Goal: Task Accomplishment & Management: Manage account settings

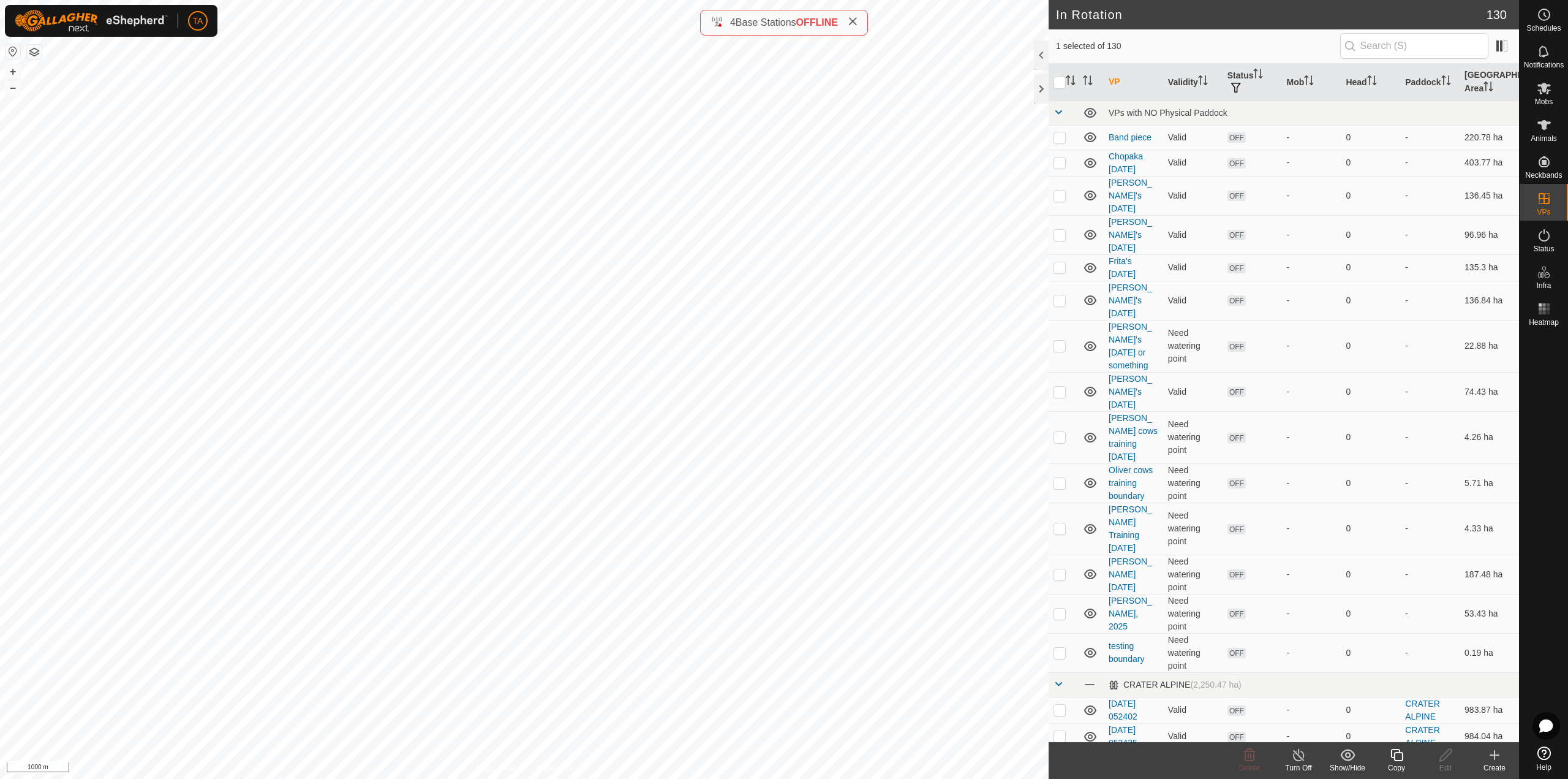
click at [1391, 757] on icon at bounding box center [1396, 754] width 12 height 12
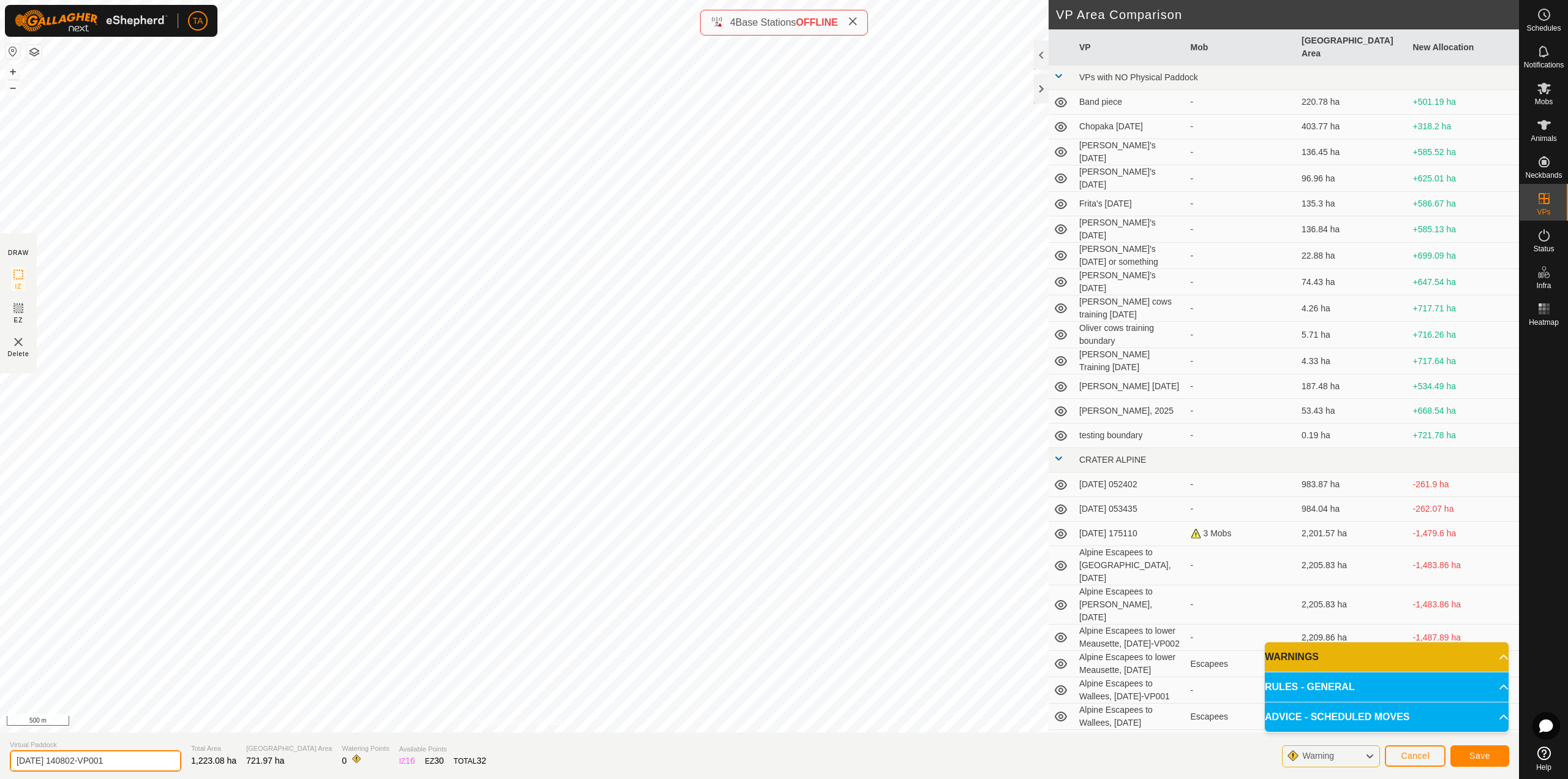
drag, startPoint x: 121, startPoint y: 762, endPoint x: 0, endPoint y: 763, distance: 121.0
click at [3, 761] on section "Virtual Paddock [DATE] 140802-VP001 Total Area 1,223.08 ha Grazing Area 721.97 …" at bounding box center [760, 756] width 1519 height 47
type input "Summit escapee [DATE]"
click at [1485, 759] on span "Save" at bounding box center [1480, 755] width 21 height 10
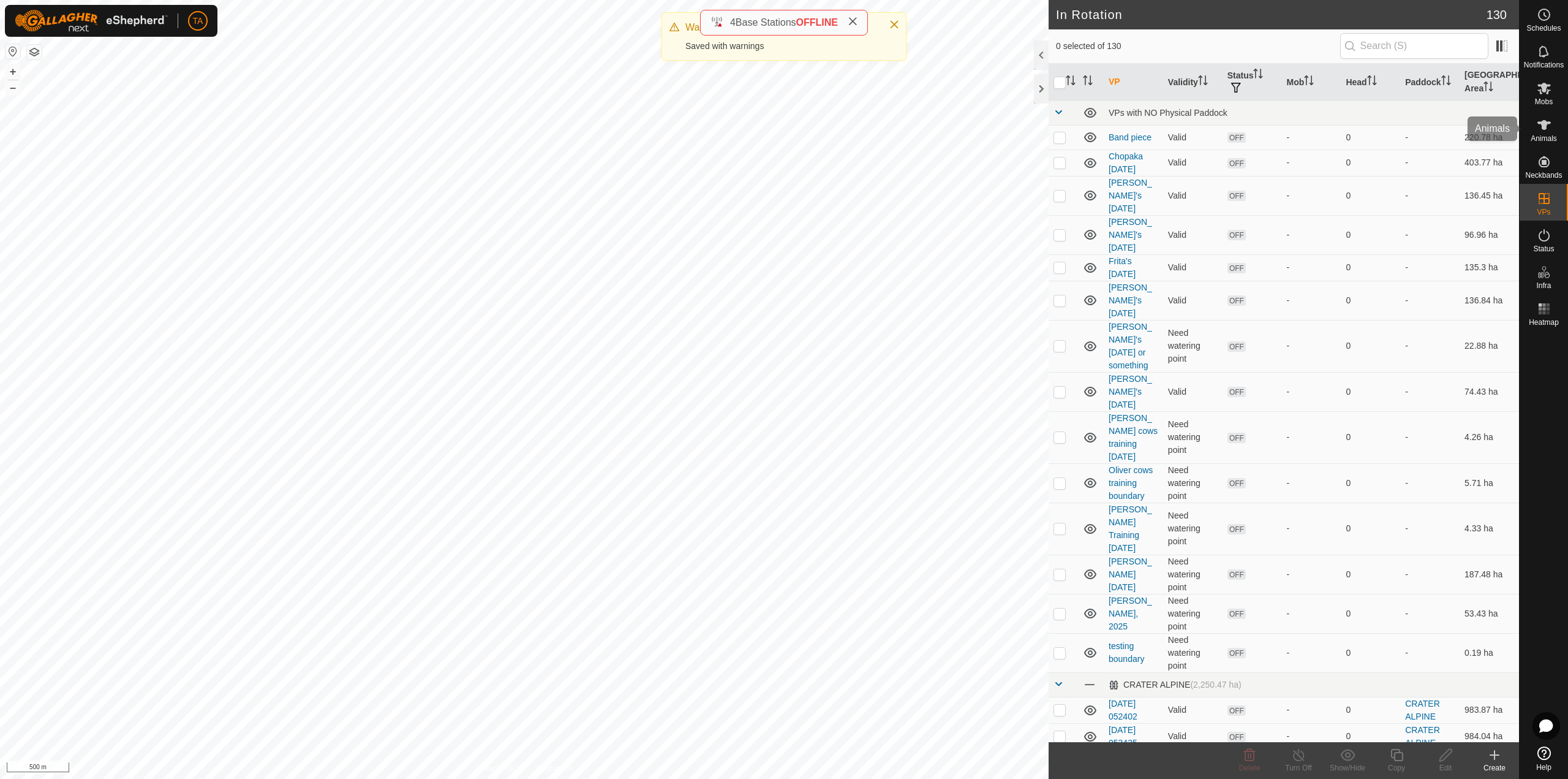
click at [1555, 140] on span "Animals" at bounding box center [1543, 138] width 26 height 7
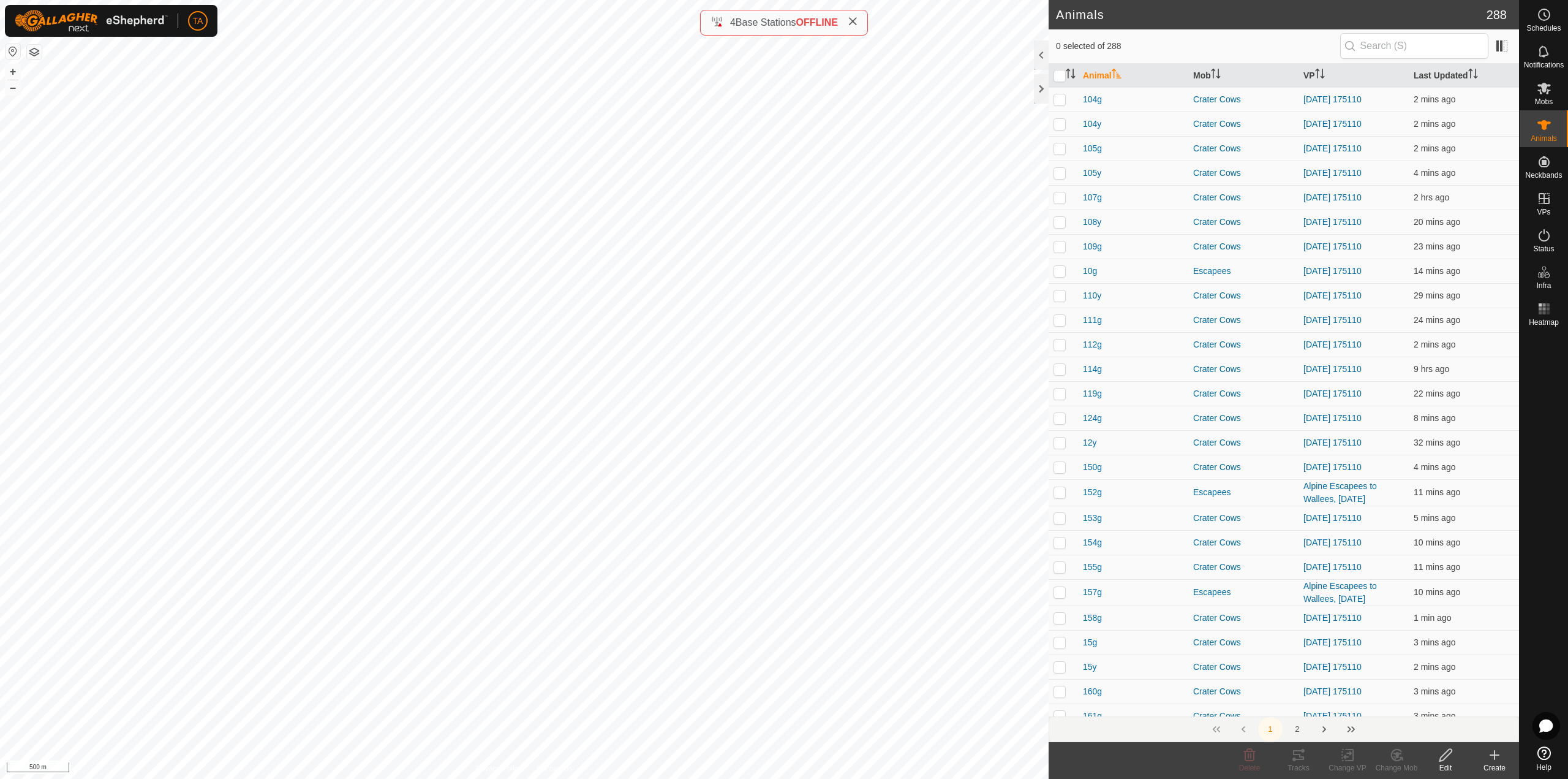
checkbox input "true"
click at [1346, 760] on icon at bounding box center [1347, 755] width 15 height 14
click at [1367, 704] on link "Choose VP..." at bounding box center [1383, 702] width 121 height 25
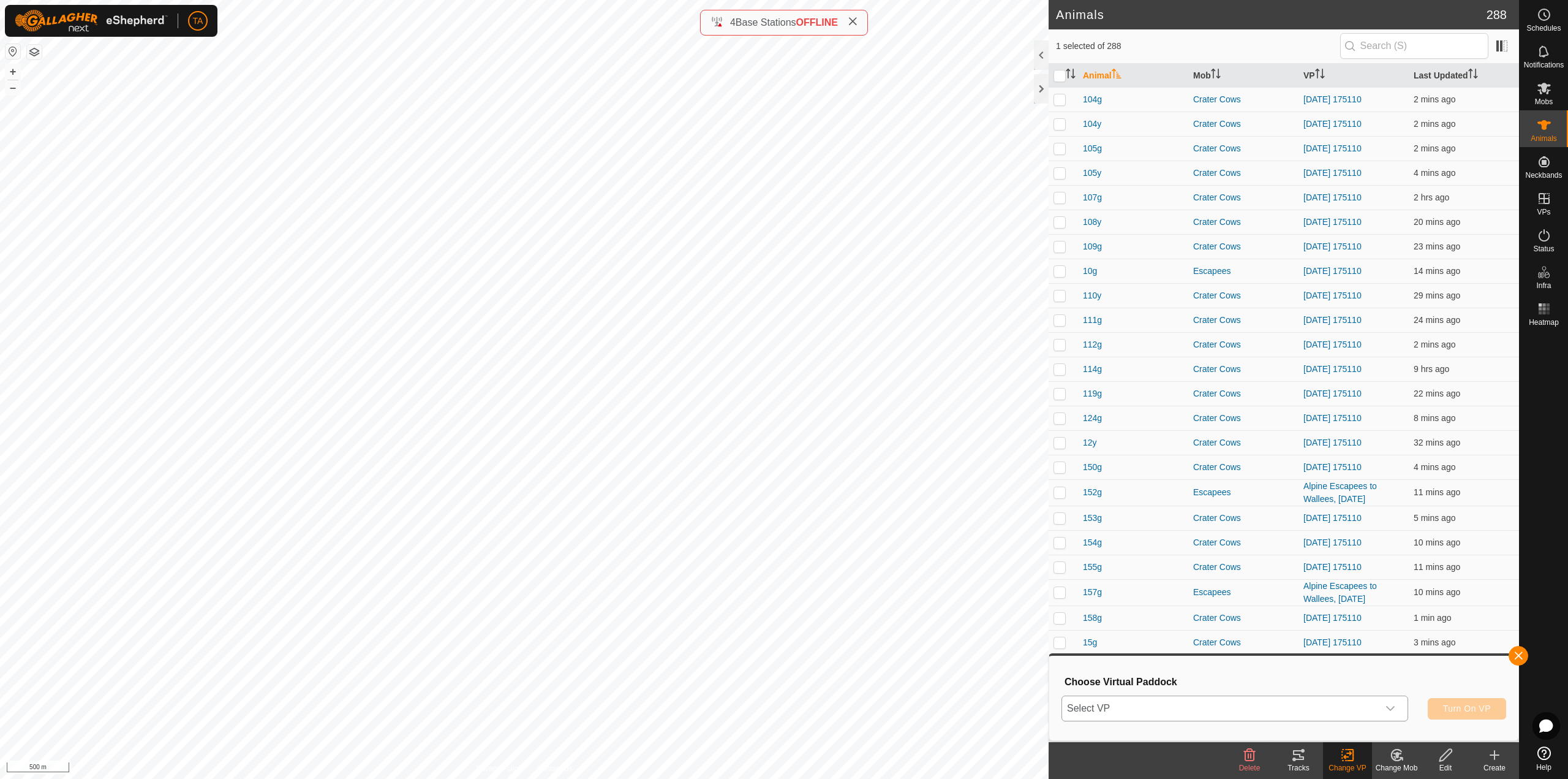
click at [1301, 706] on span "Select VP" at bounding box center [1220, 708] width 316 height 25
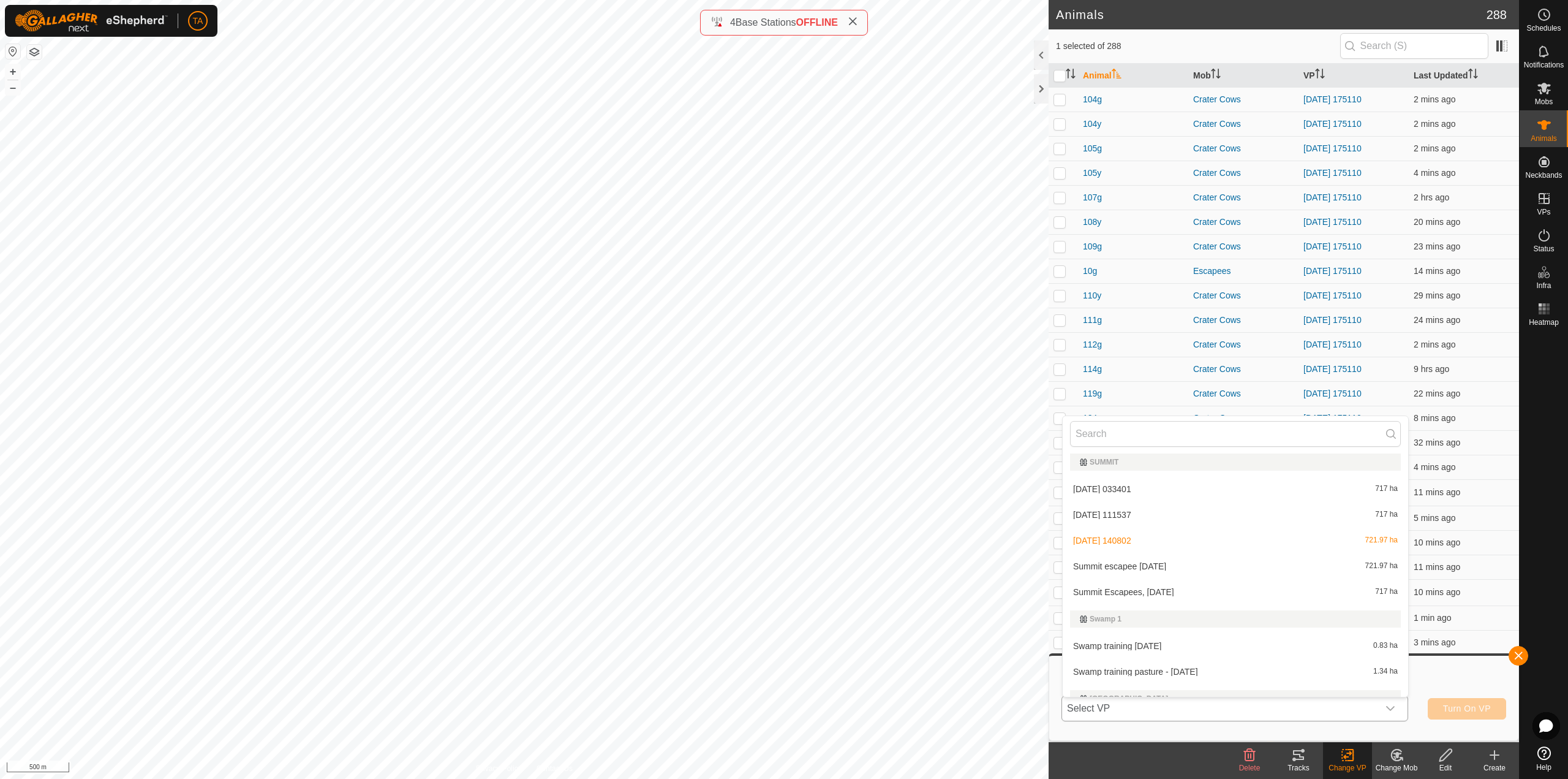
scroll to position [3340, 0]
click at [1231, 574] on li "Summit escapee [DATE] 721.97 ha" at bounding box center [1235, 570] width 345 height 25
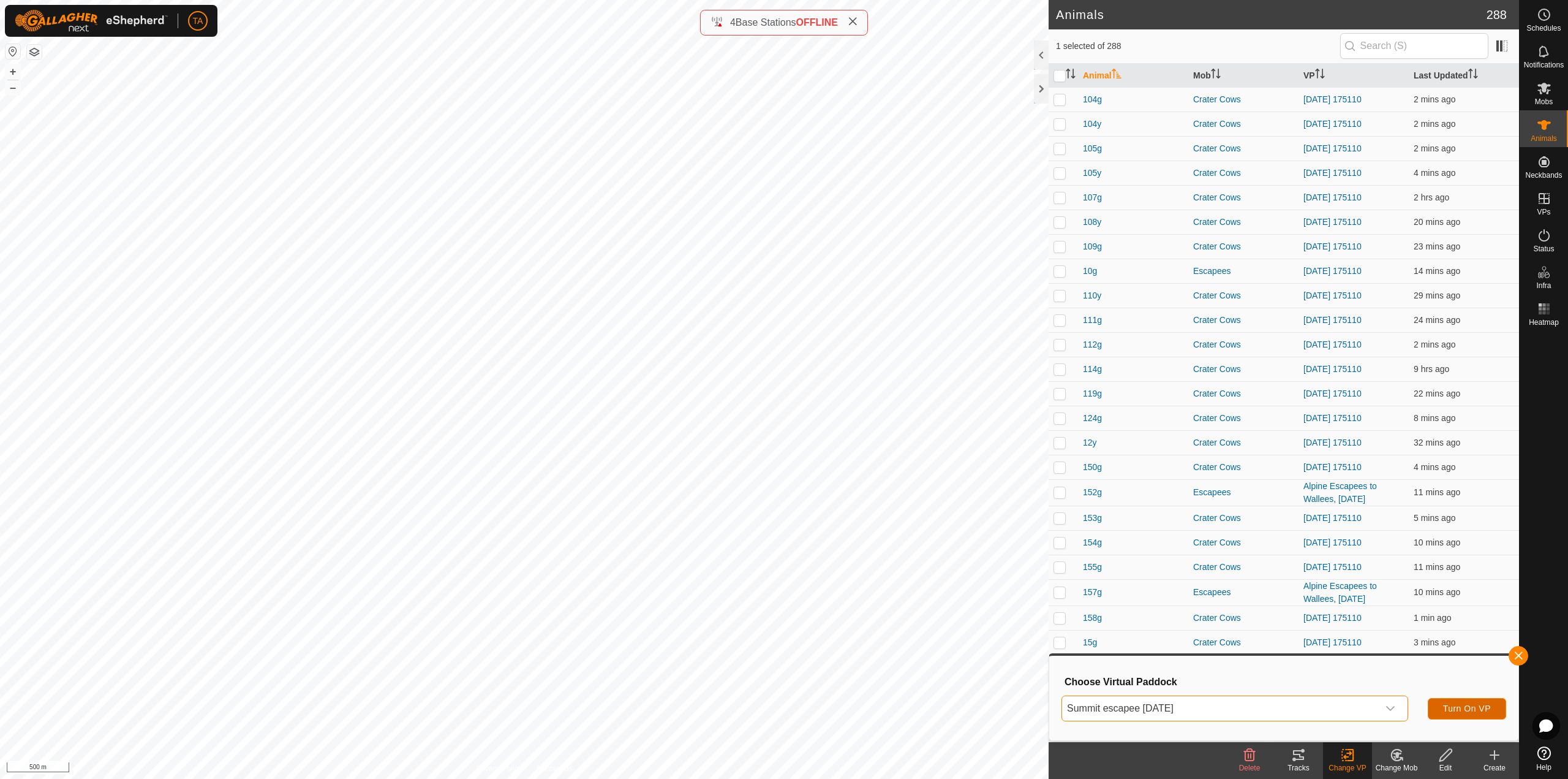
click at [1451, 714] on button "Turn On VP" at bounding box center [1467, 708] width 79 height 22
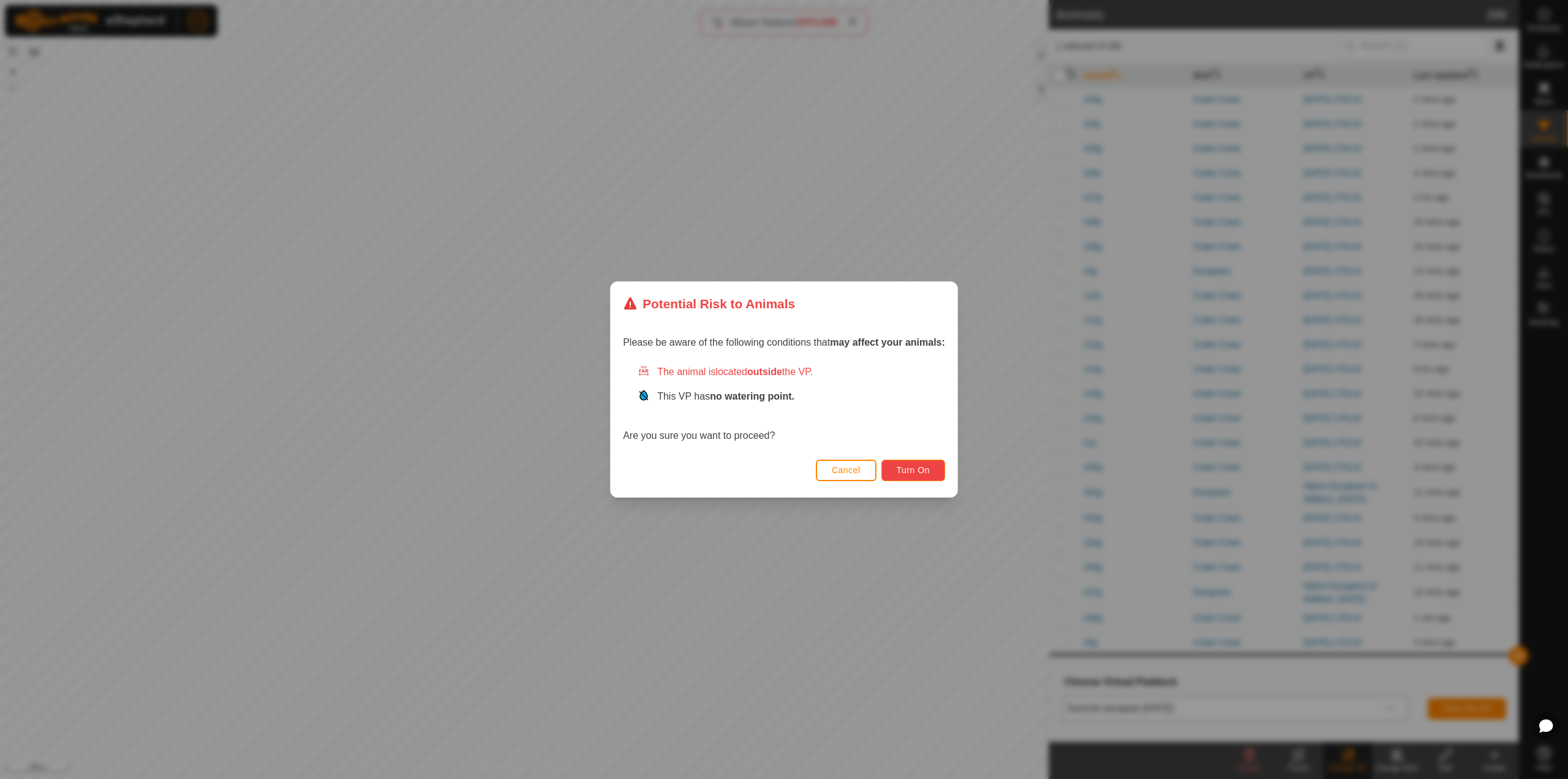
click at [909, 463] on button "Turn On" at bounding box center [913, 470] width 63 height 22
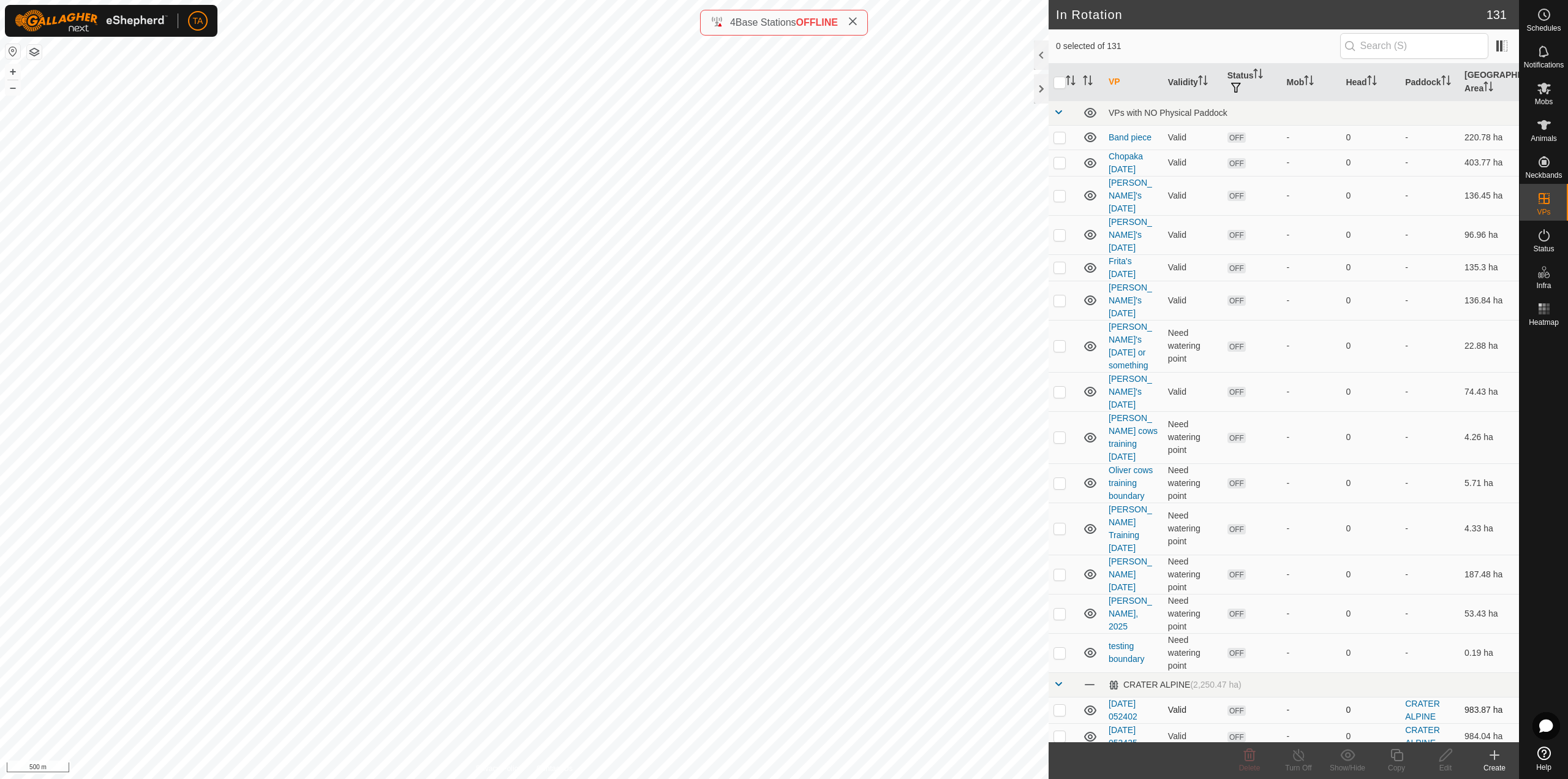
checkbox input "true"
click at [1399, 758] on icon at bounding box center [1396, 755] width 15 height 14
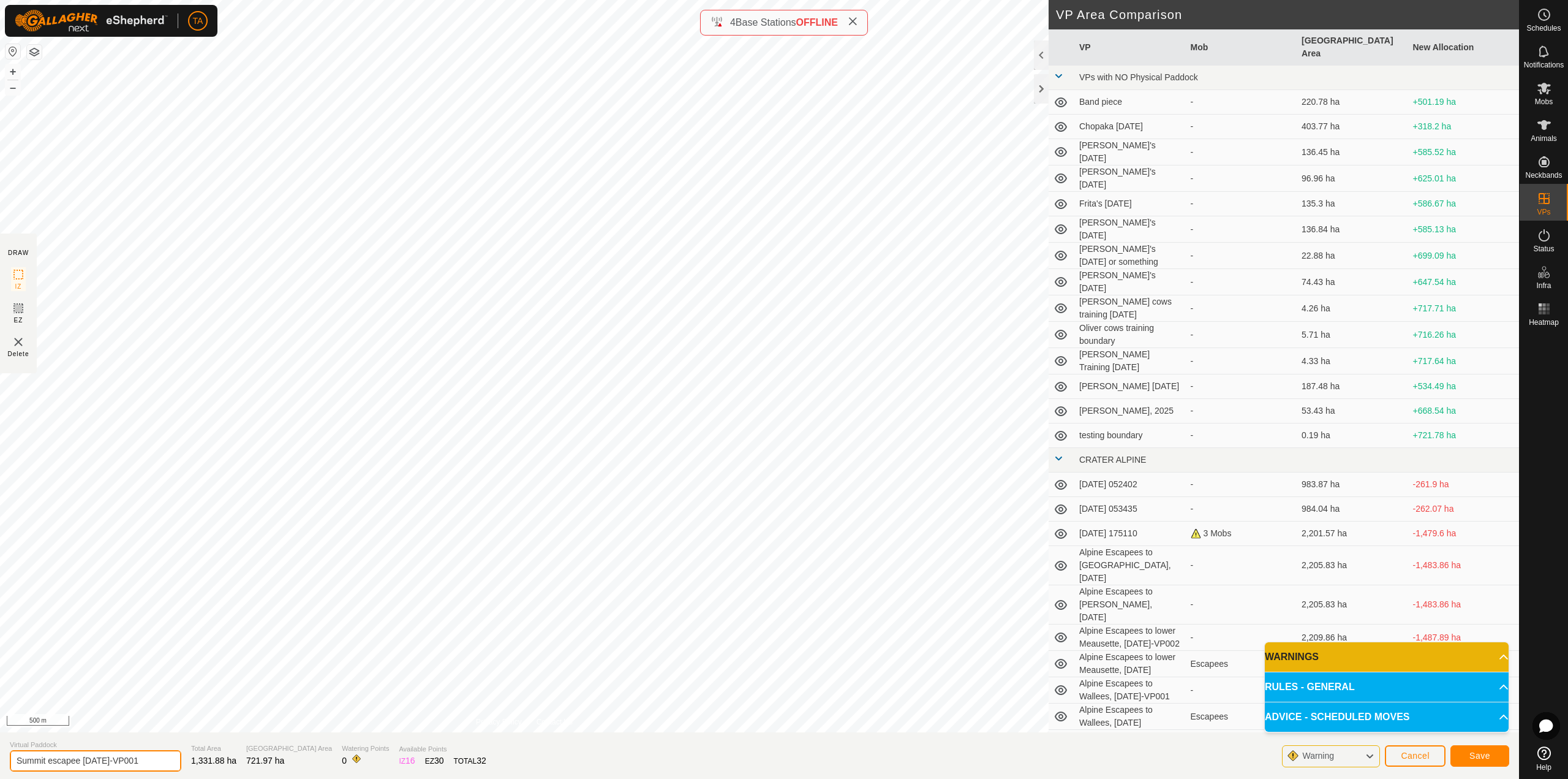
click at [153, 759] on input "Summit escapee [DATE]-VP001" at bounding box center [96, 761] width 172 height 22
click at [1486, 765] on button "Save" at bounding box center [1479, 756] width 59 height 22
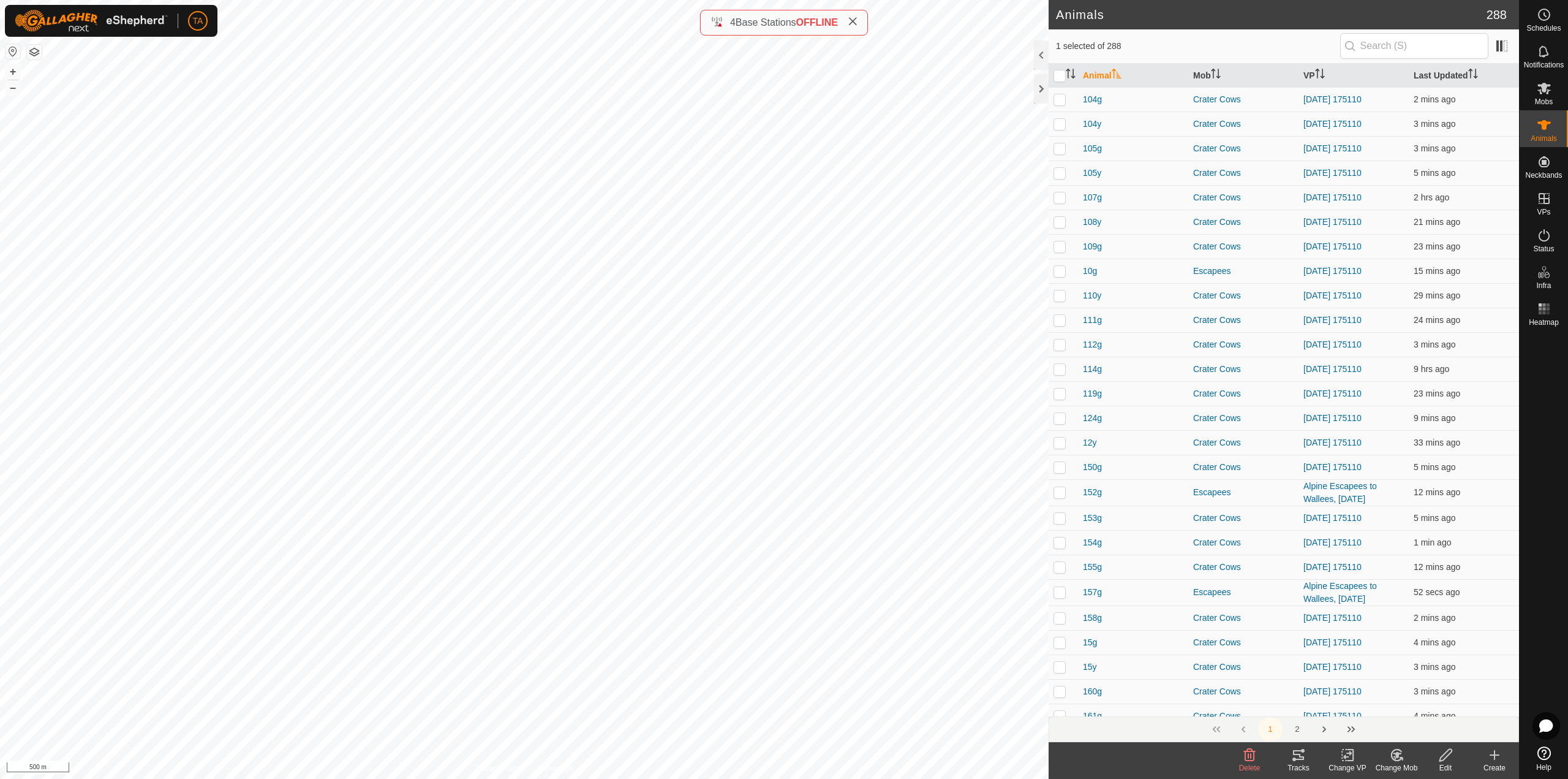
click at [1329, 746] on div "Change VP" at bounding box center [1347, 761] width 49 height 37
click at [1370, 709] on link "Choose VP..." at bounding box center [1383, 702] width 121 height 25
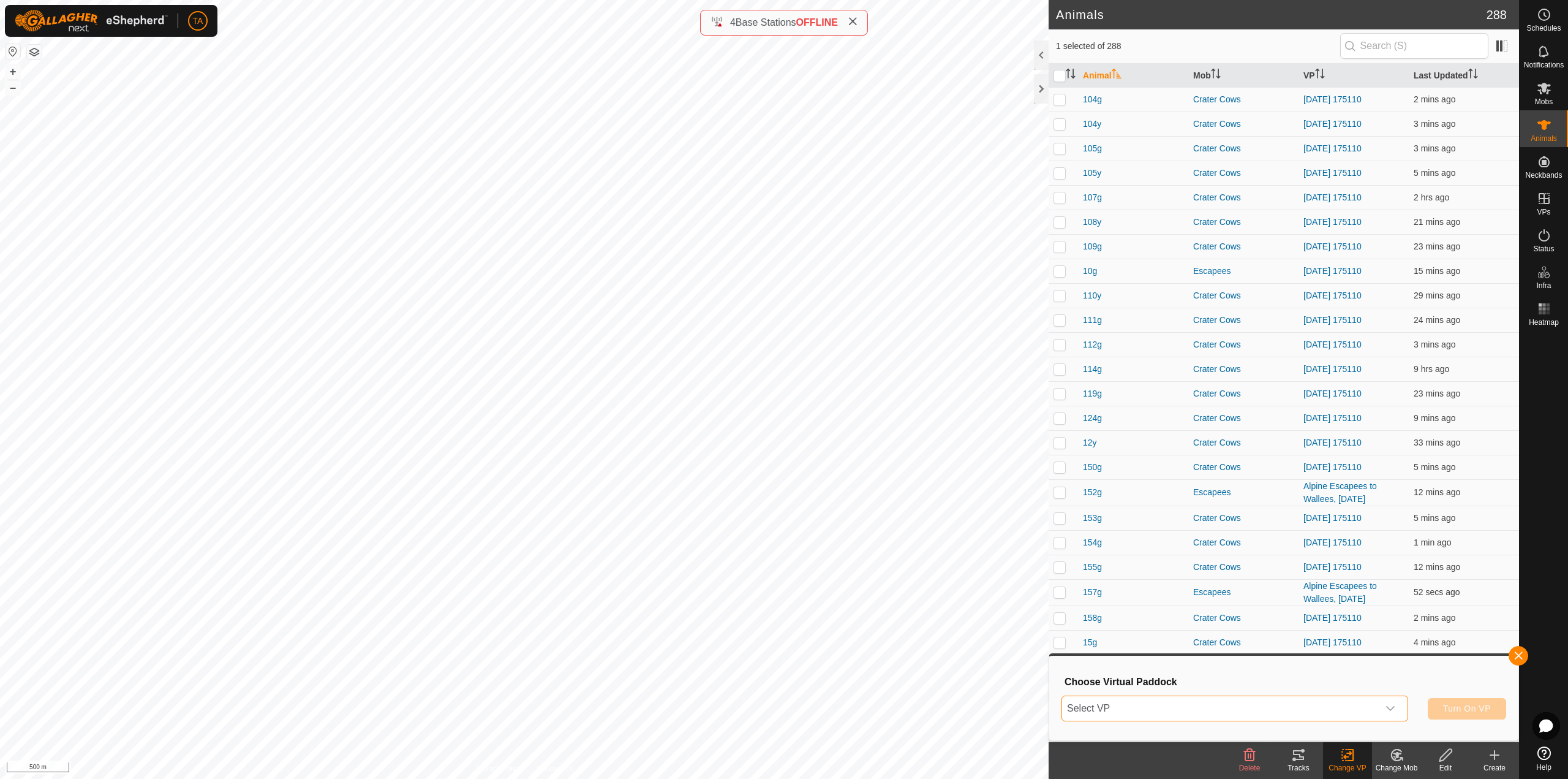
click at [1309, 702] on span "Select VP" at bounding box center [1220, 708] width 316 height 25
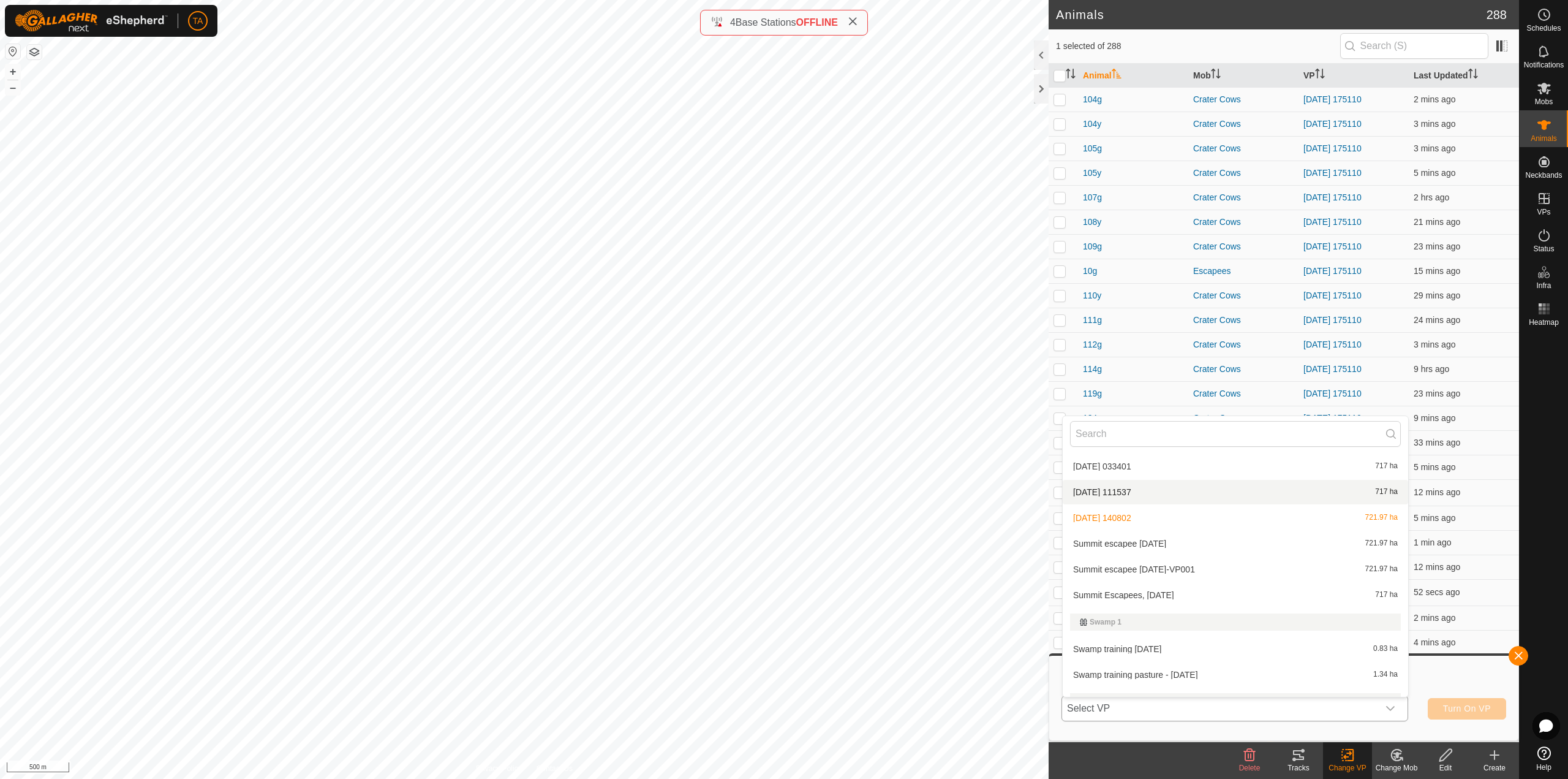
scroll to position [3369, 0]
click at [1209, 566] on li "Summit escapee [DATE]-VP001 721.97 ha" at bounding box center [1235, 566] width 345 height 25
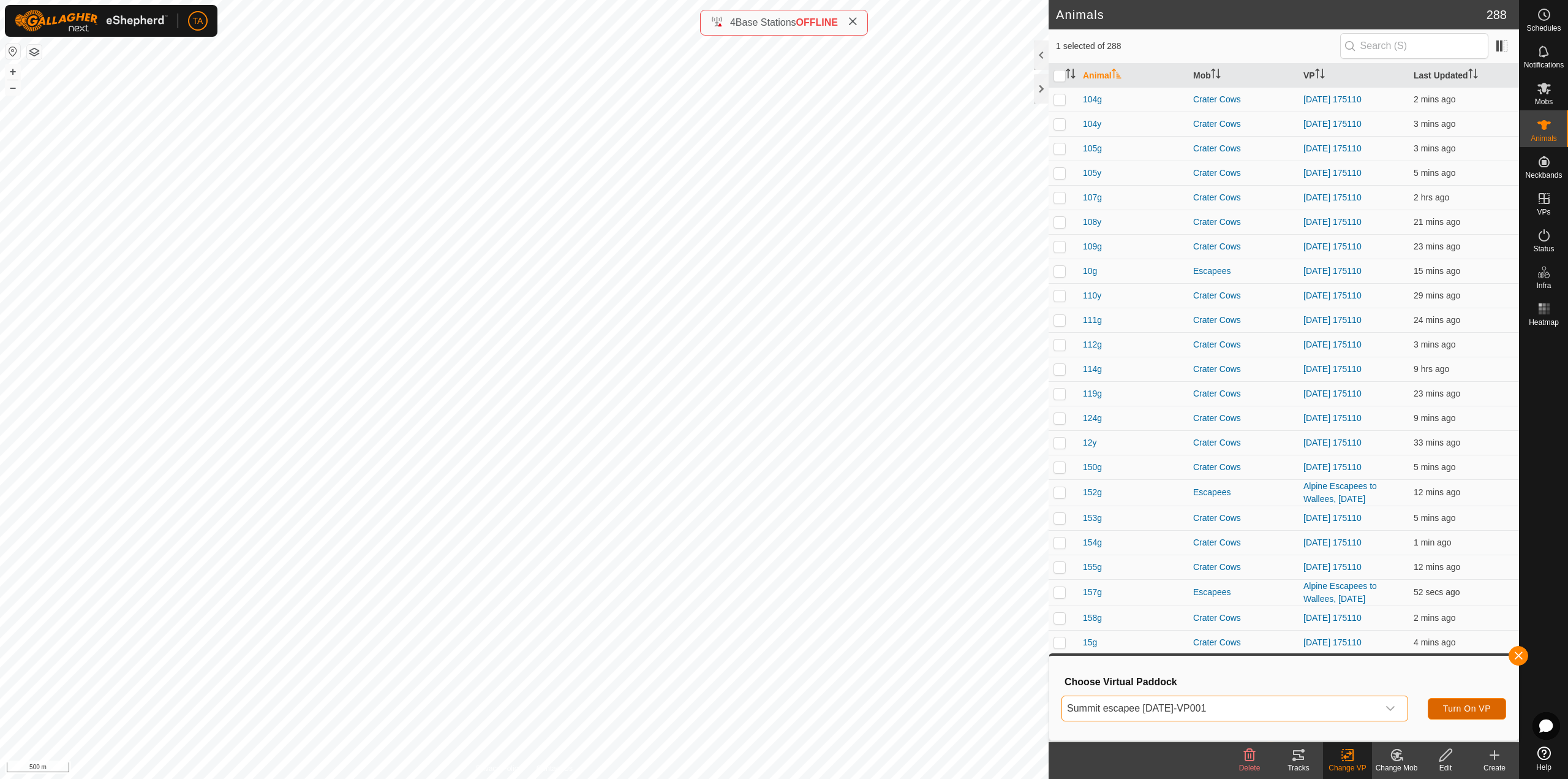
click at [1460, 707] on span "Turn On VP" at bounding box center [1466, 708] width 47 height 10
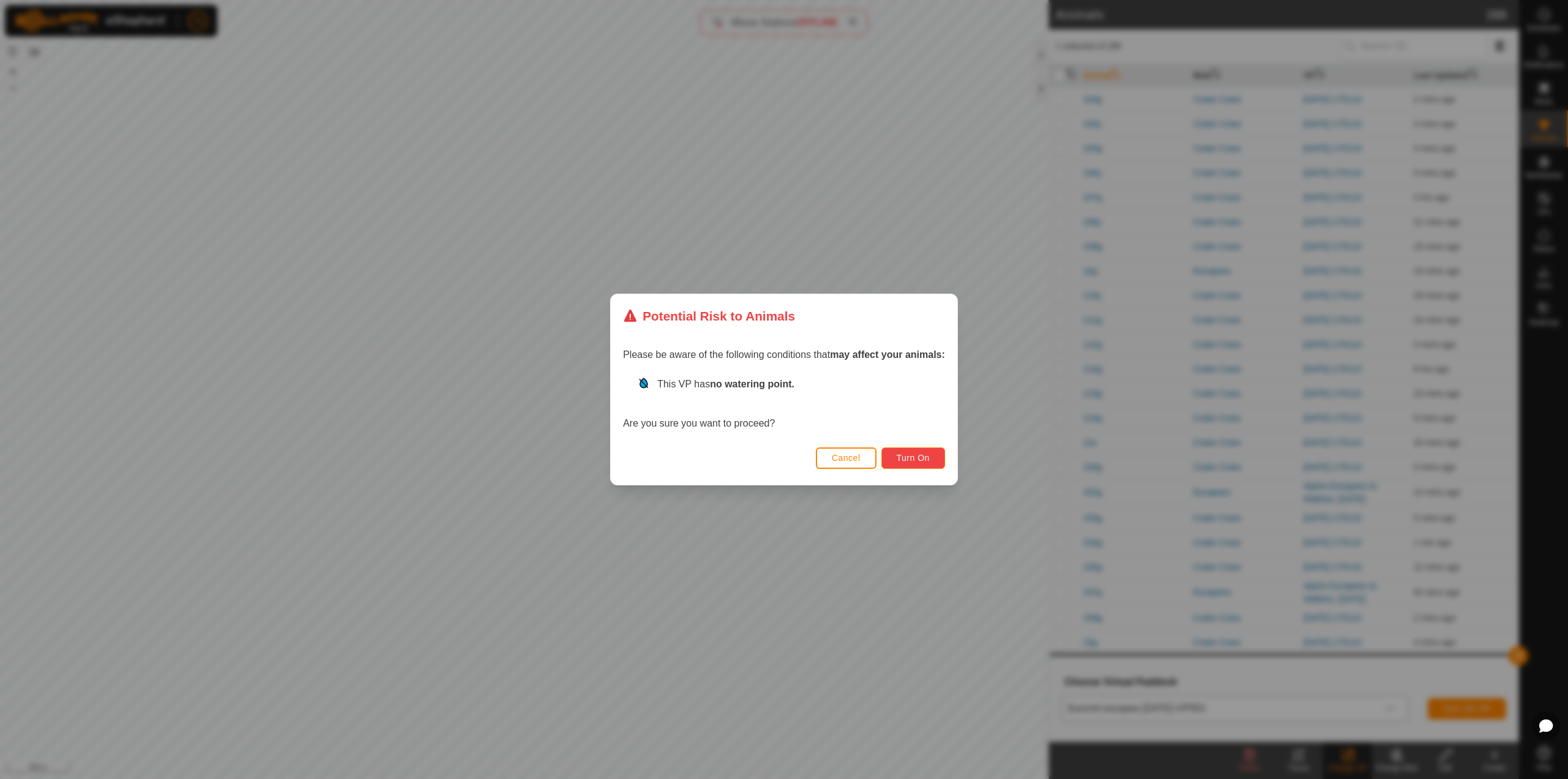
click at [915, 456] on span "Turn On" at bounding box center [913, 458] width 33 height 10
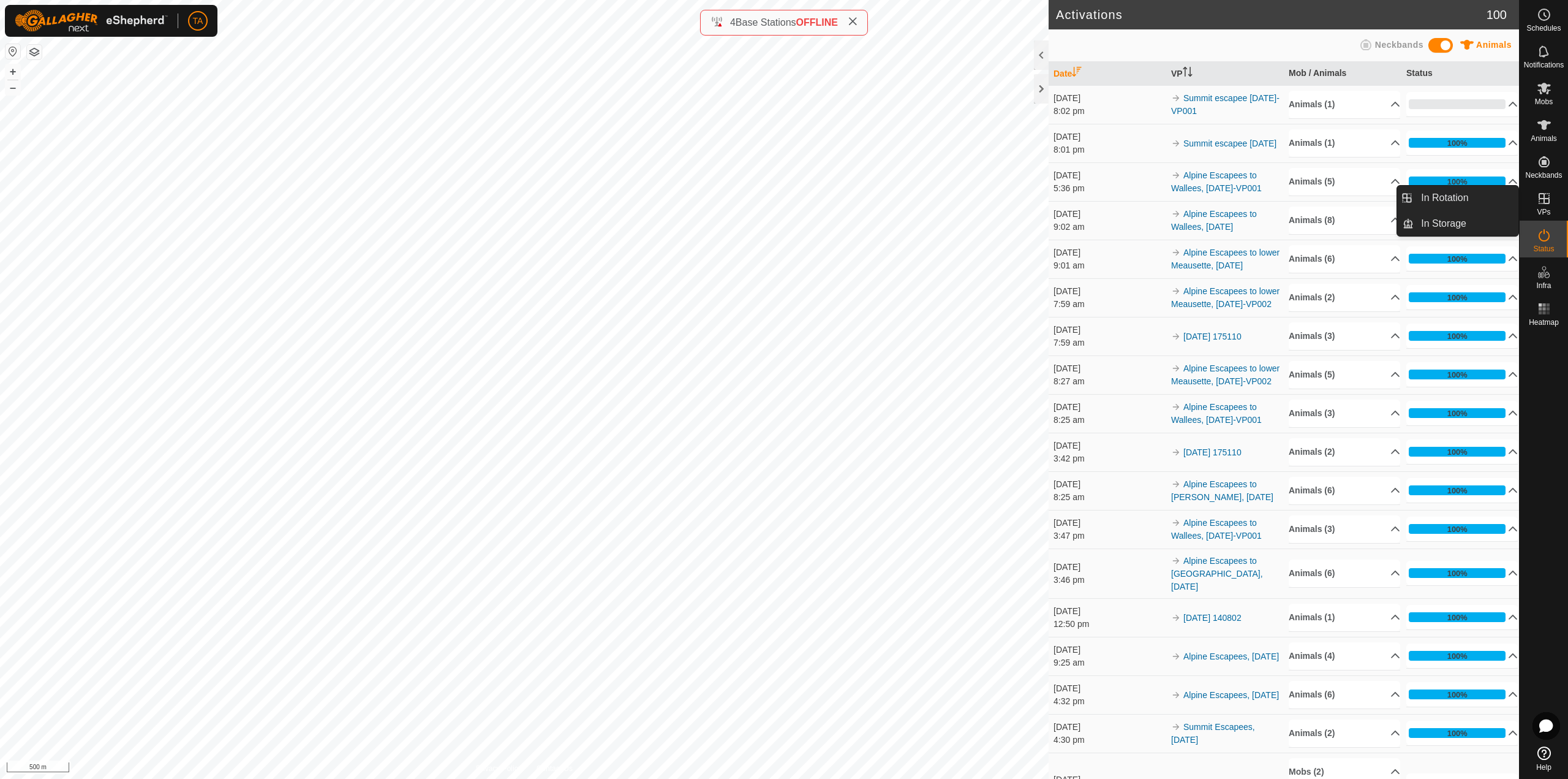
click at [1551, 206] on es-virtualpaddocks-svg-icon at bounding box center [1543, 198] width 22 height 19
click at [1555, 203] on div "VPs" at bounding box center [1543, 202] width 48 height 37
click at [1546, 204] on icon at bounding box center [1544, 198] width 11 height 11
click at [1453, 226] on link "In Storage" at bounding box center [1466, 223] width 104 height 25
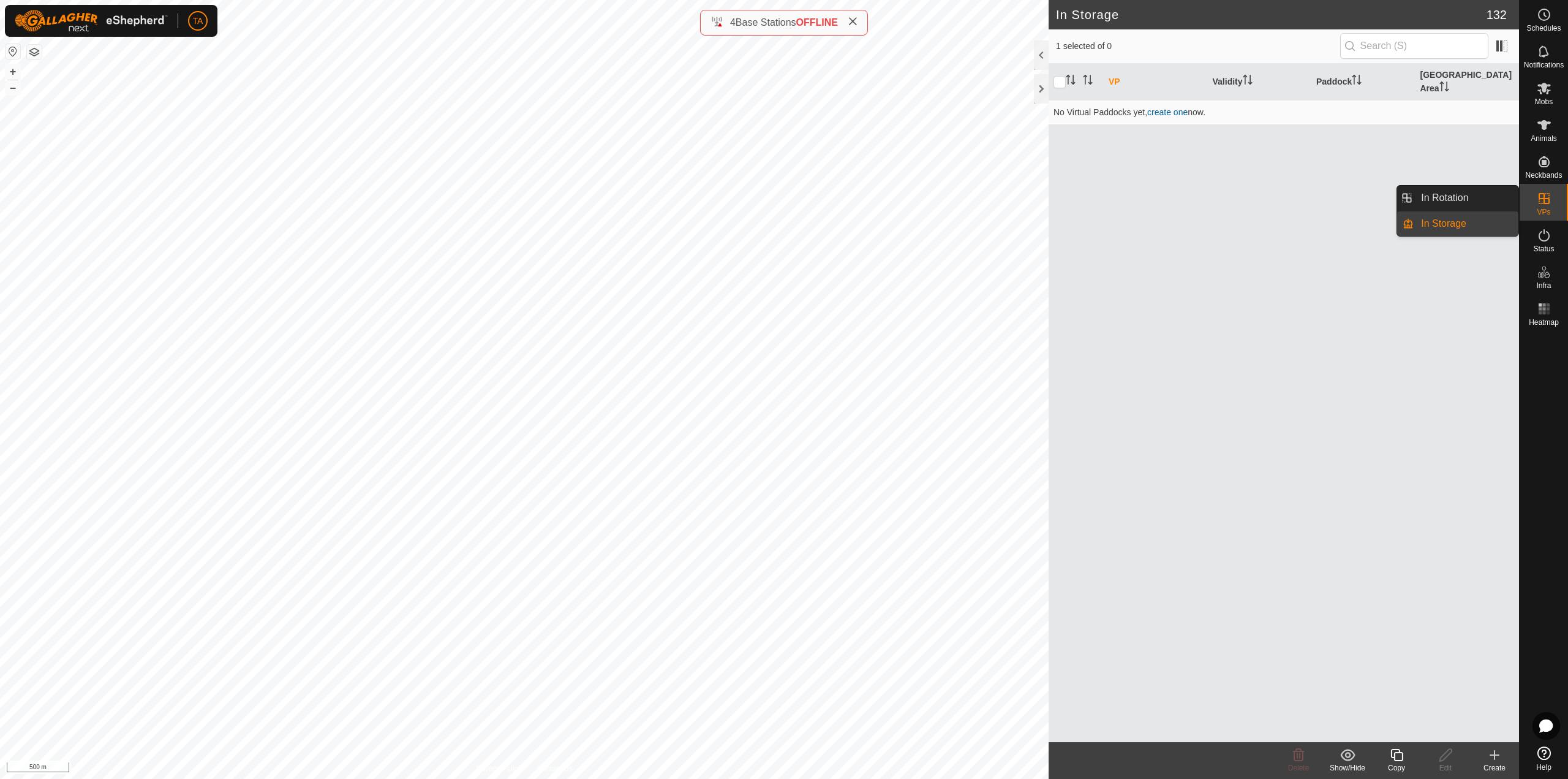
click at [1470, 195] on link "In Rotation" at bounding box center [1466, 198] width 104 height 25
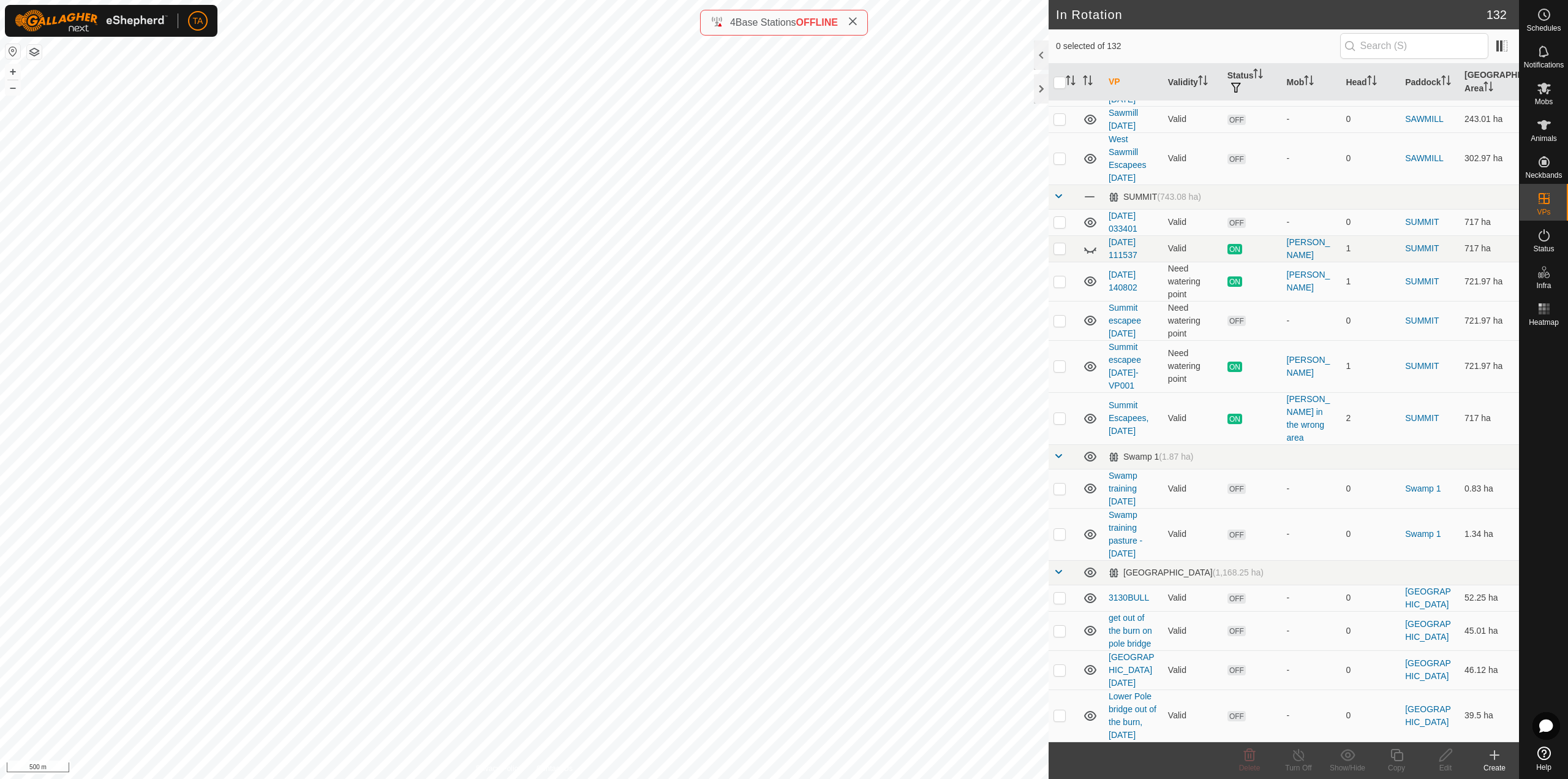
scroll to position [5023, 0]
click at [1057, 325] on p-checkbox at bounding box center [1059, 320] width 12 height 10
click at [1248, 750] on icon at bounding box center [1249, 755] width 14 height 14
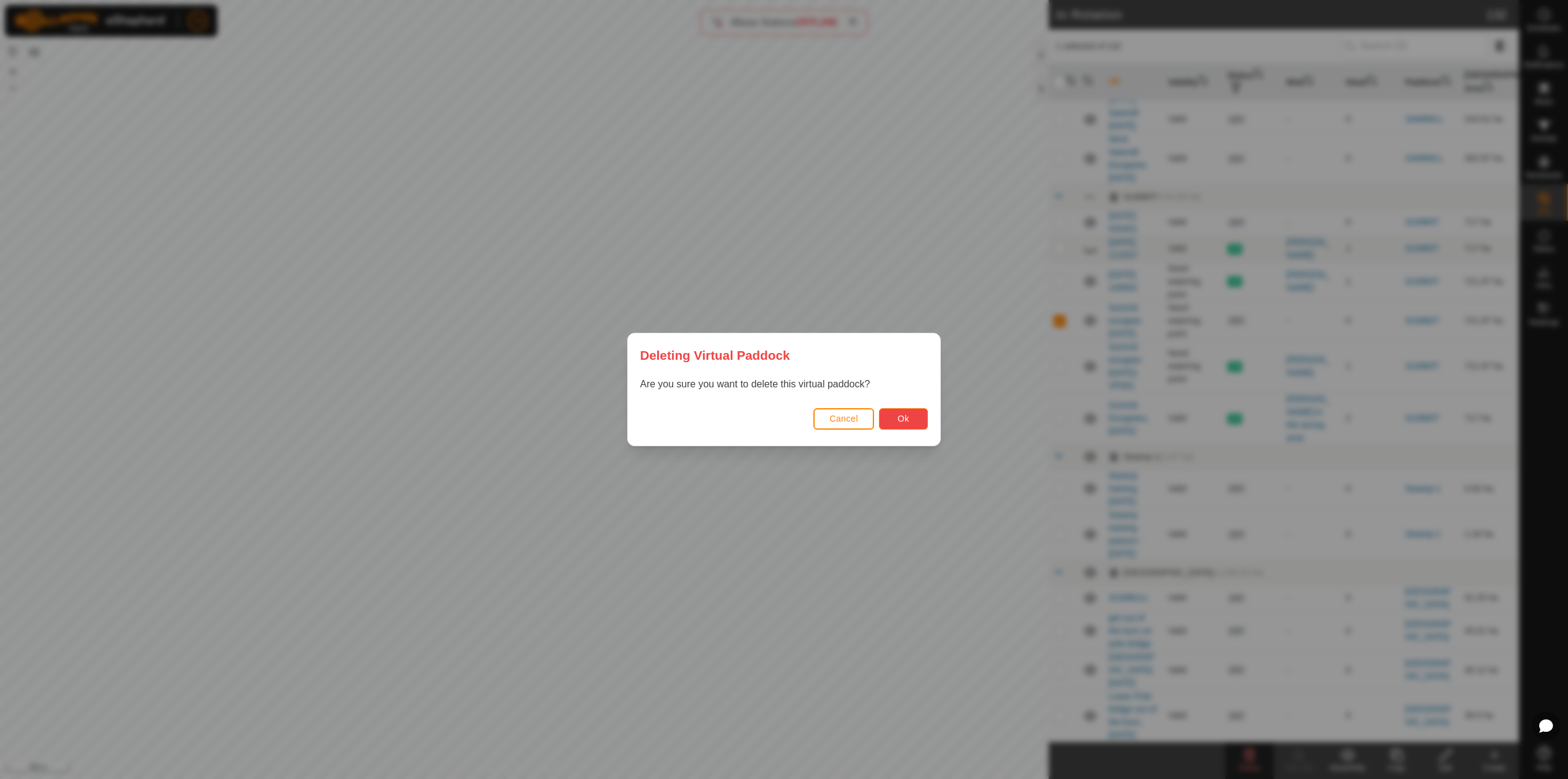
click at [918, 425] on button "Ok" at bounding box center [903, 418] width 49 height 22
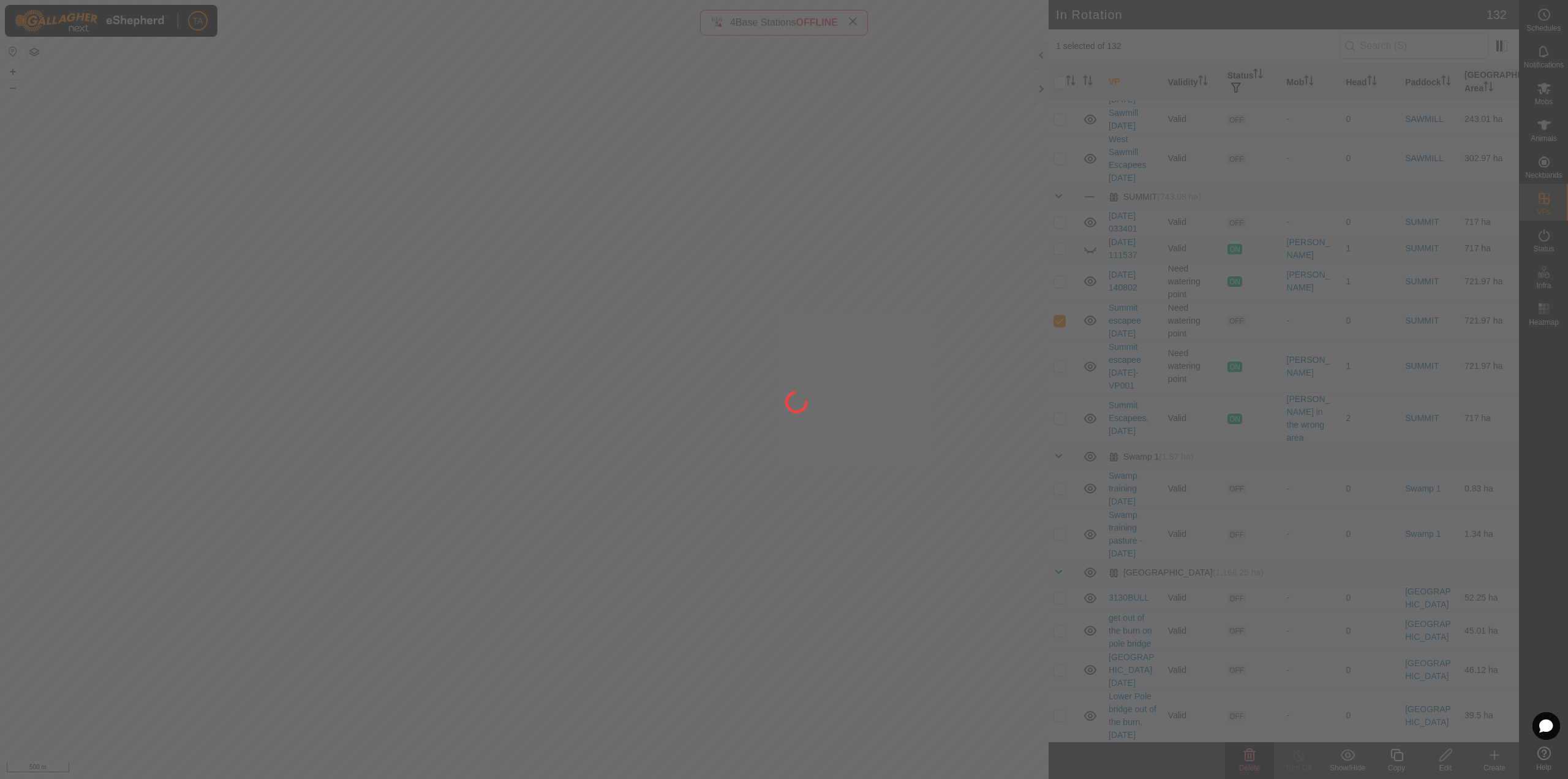
checkbox input "false"
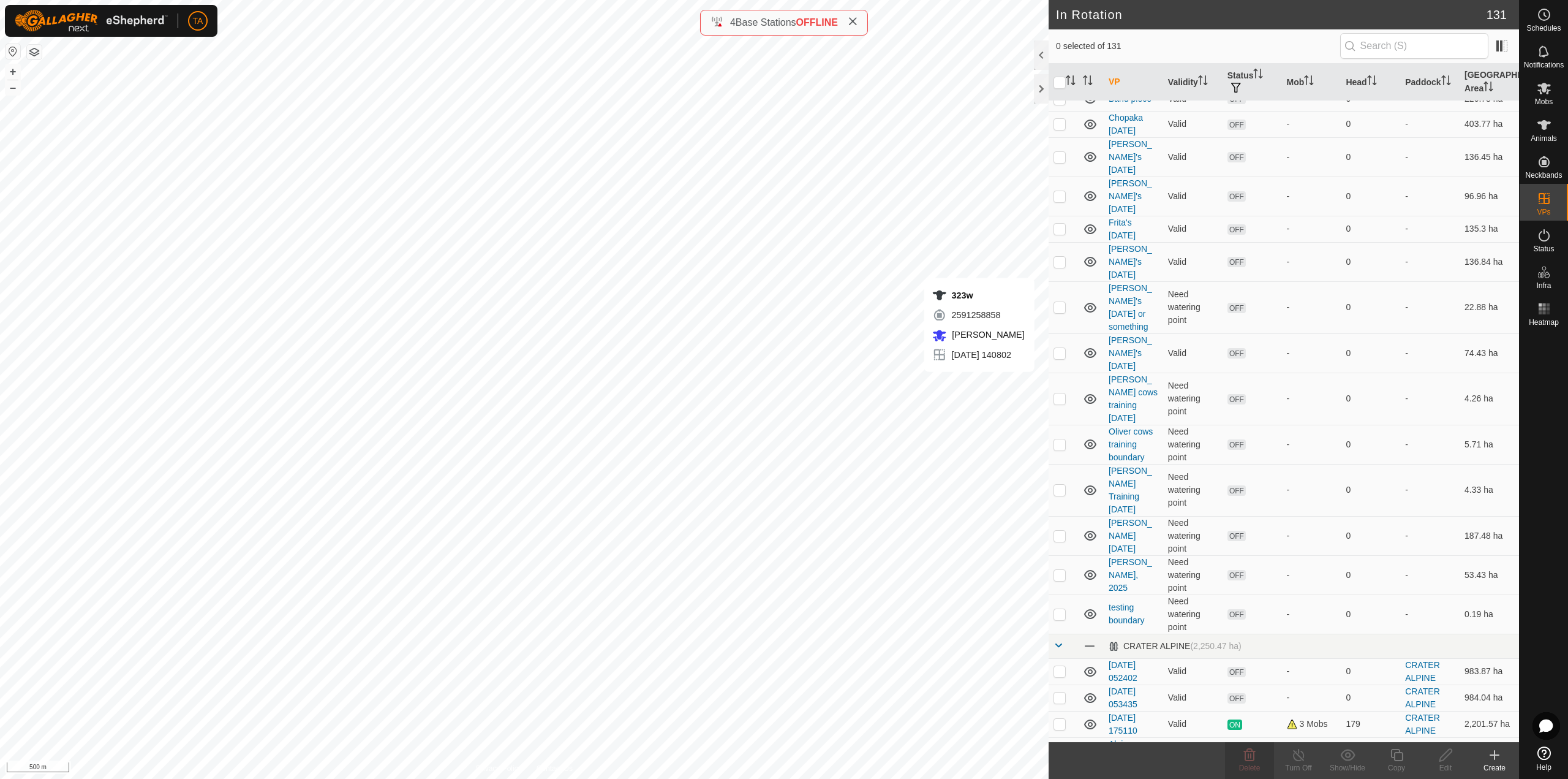
scroll to position [0, 0]
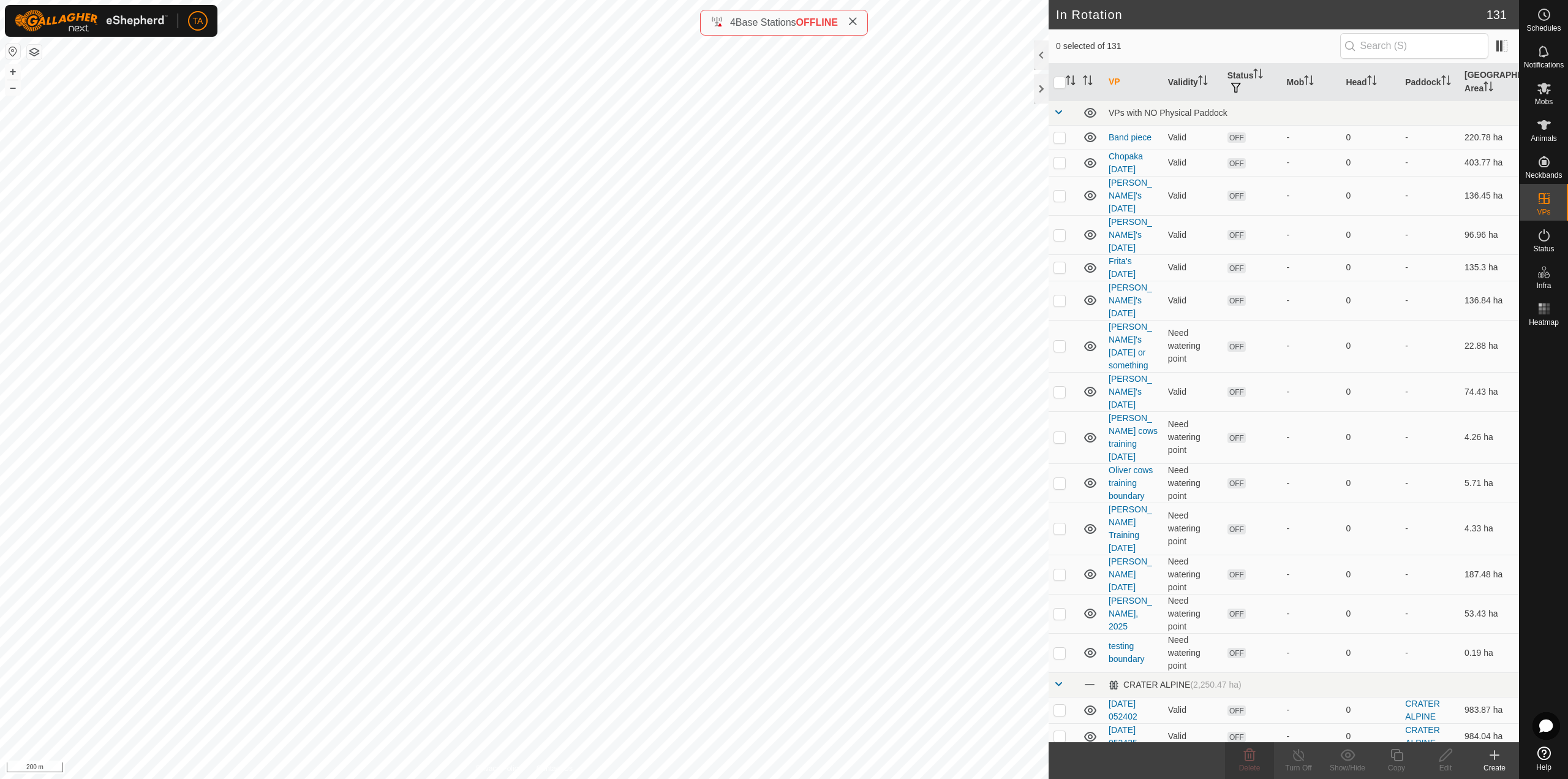
checkbox input "true"
click at [1401, 751] on icon at bounding box center [1396, 755] width 15 height 14
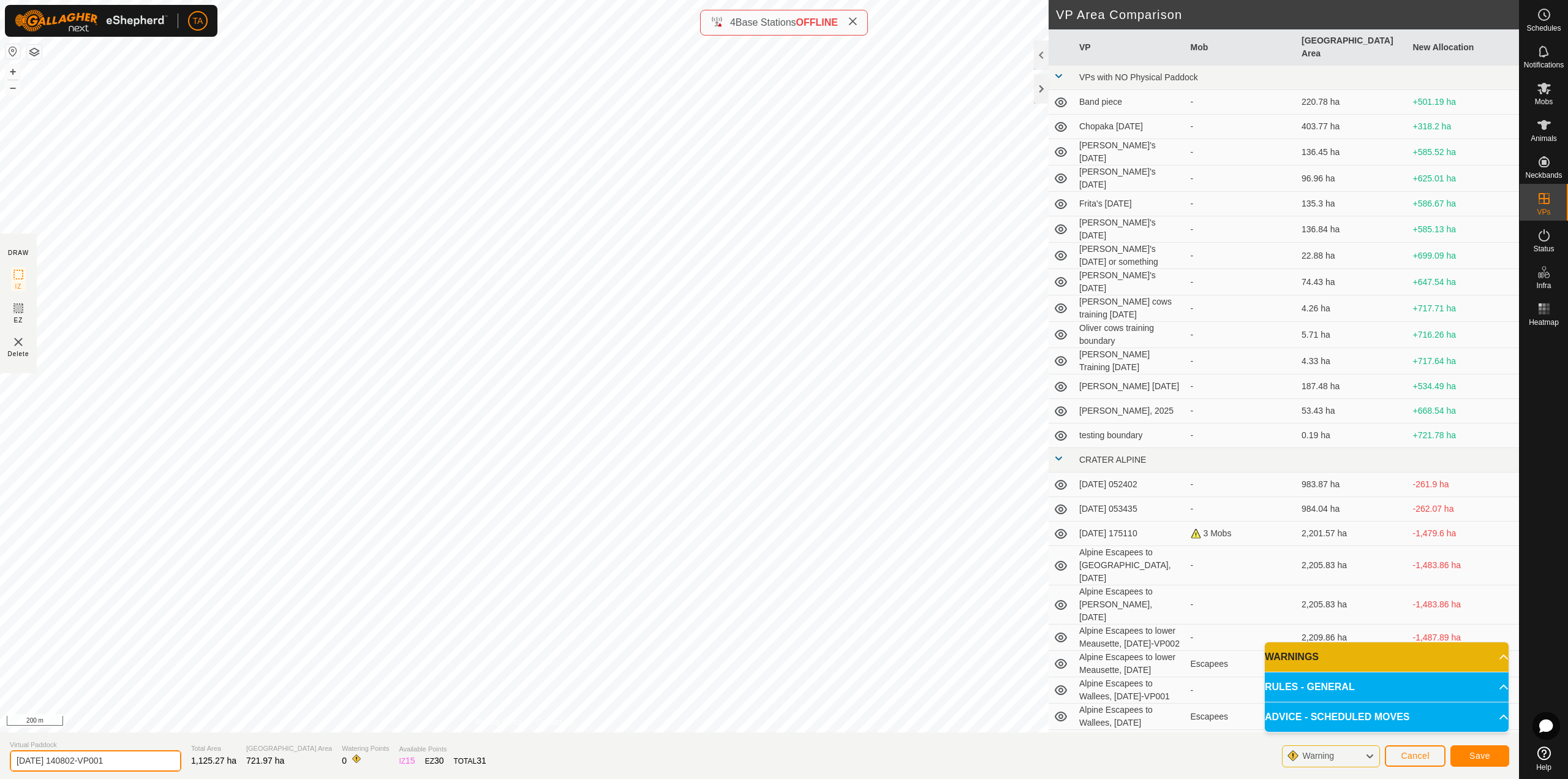
drag, startPoint x: 141, startPoint y: 762, endPoint x: 0, endPoint y: 757, distance: 141.1
click at [0, 757] on section "Virtual Paddock [DATE] 140802-VP001 Total Area 1,125.27 ha Grazing Area 721.97 …" at bounding box center [760, 756] width 1519 height 47
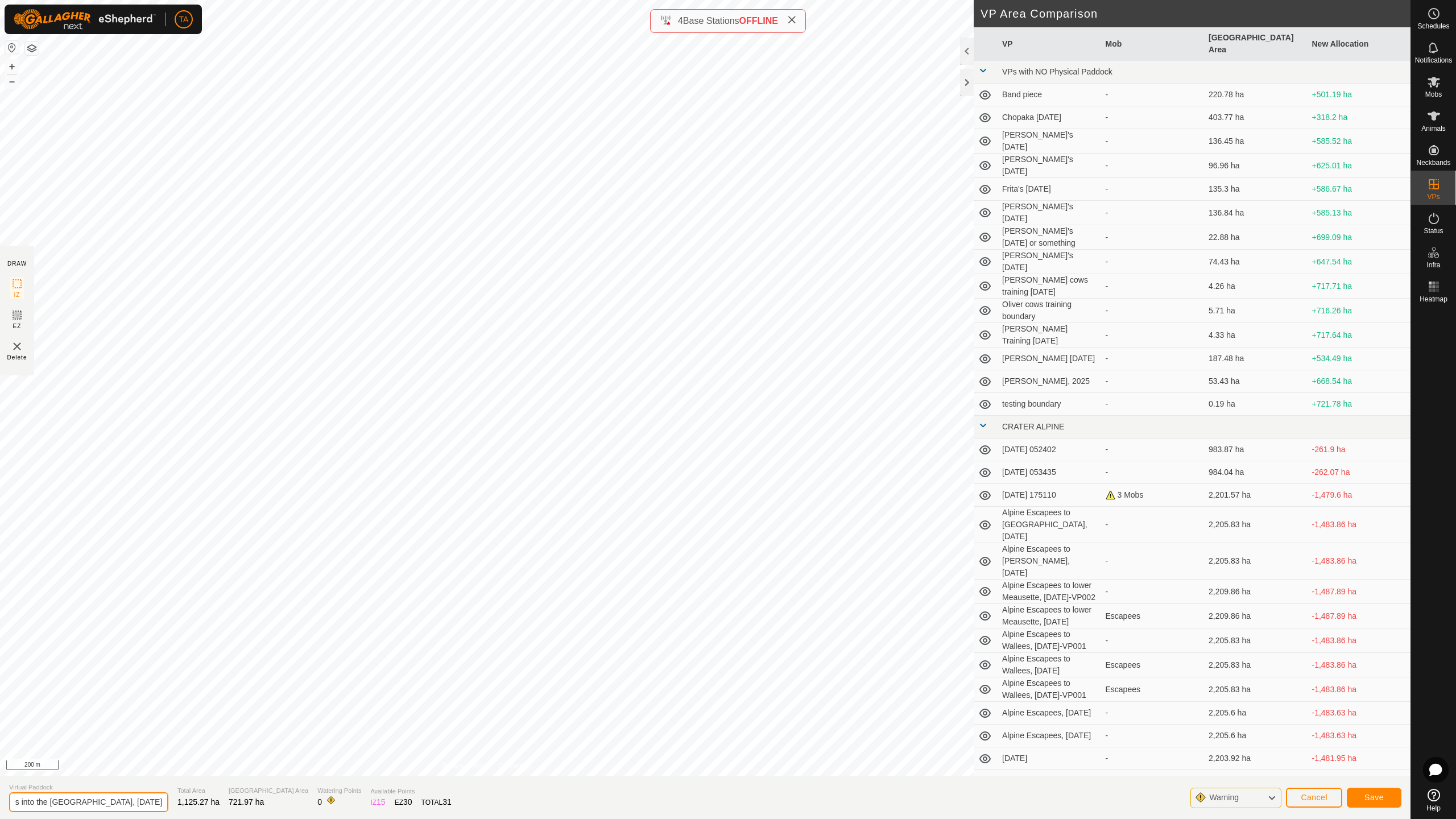
scroll to position [0, 69]
type input "Summit Escapees into the [GEOGRAPHIC_DATA], [DATE]"
click at [1364, 723] on button "Save" at bounding box center [1373, 797] width 54 height 20
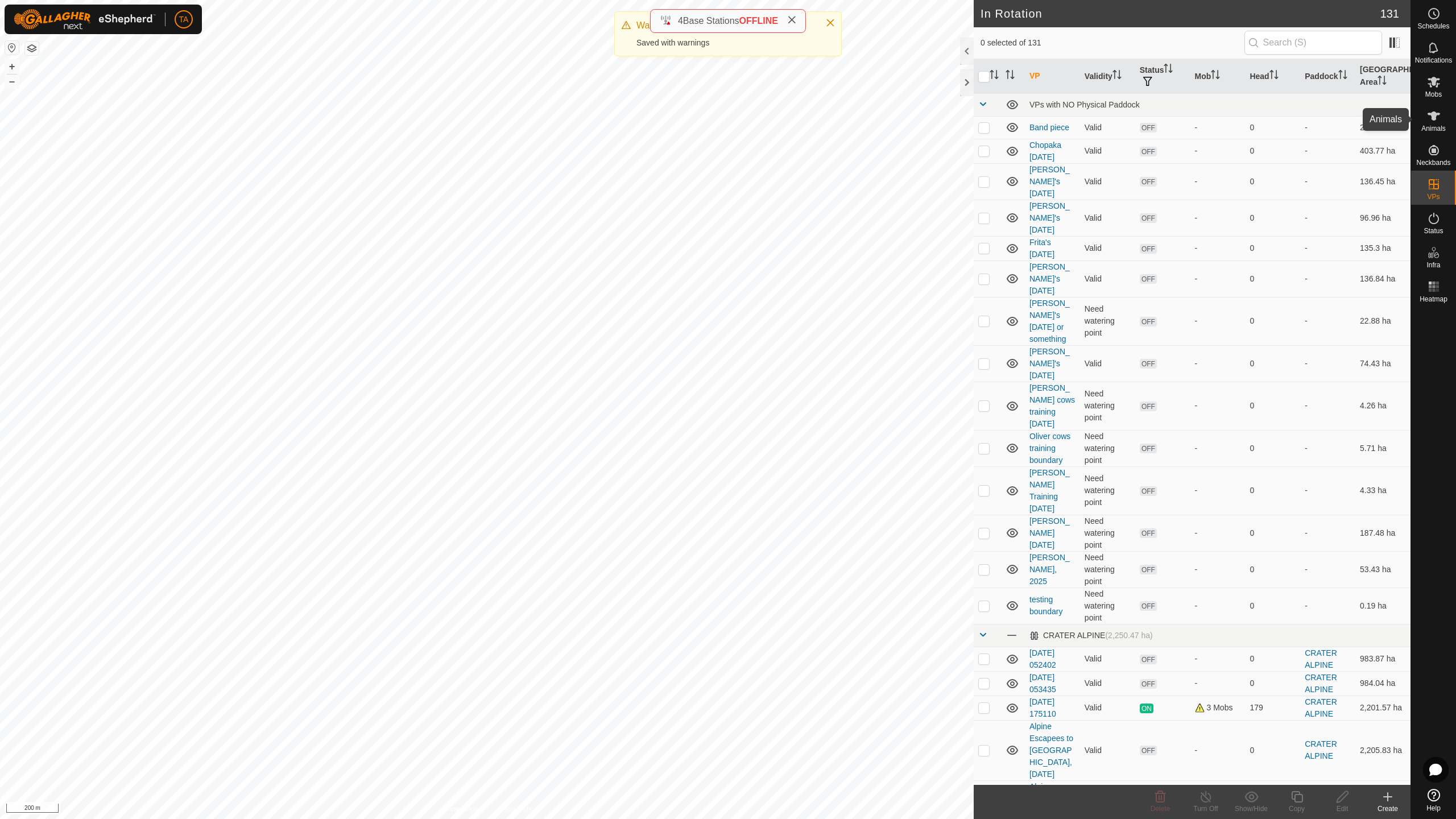
click at [1449, 123] on div "Animals" at bounding box center [1433, 119] width 45 height 34
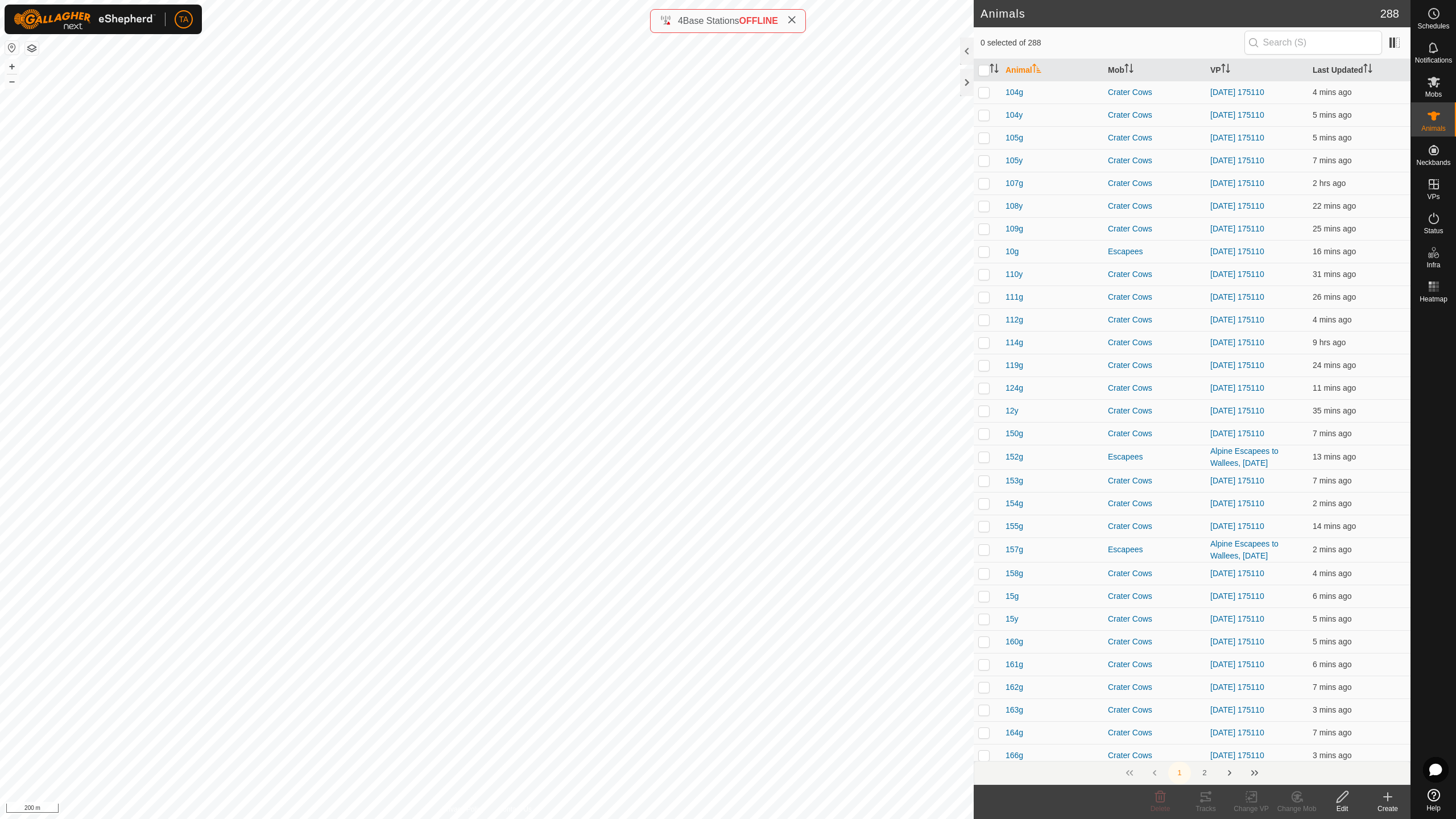
checkbox input "true"
drag, startPoint x: 1258, startPoint y: 809, endPoint x: 1252, endPoint y: 797, distance: 13.4
click at [1255, 723] on div "Change VP" at bounding box center [1251, 809] width 45 height 10
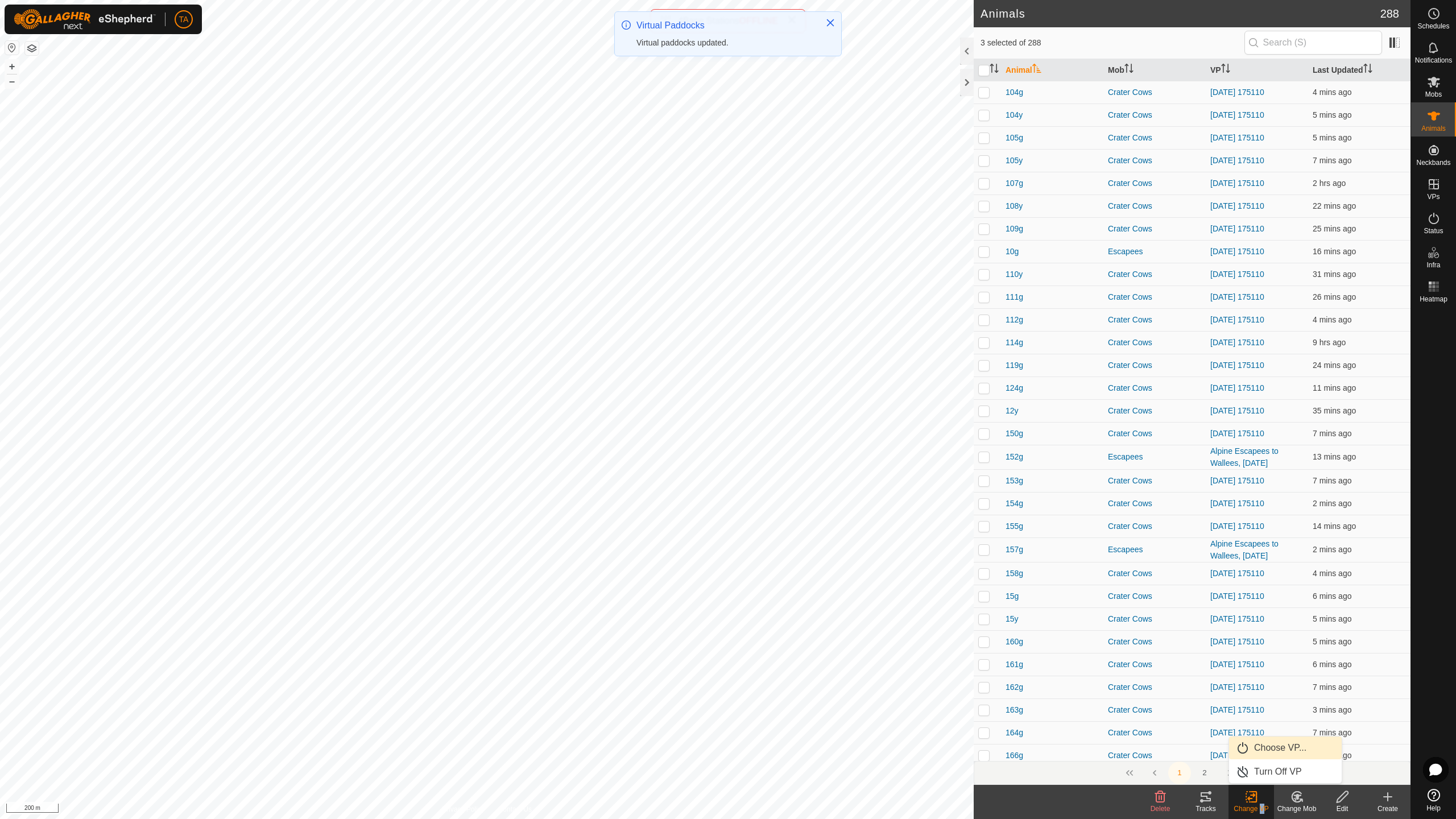
click at [1273, 723] on link "Choose VP..." at bounding box center [1285, 748] width 113 height 23
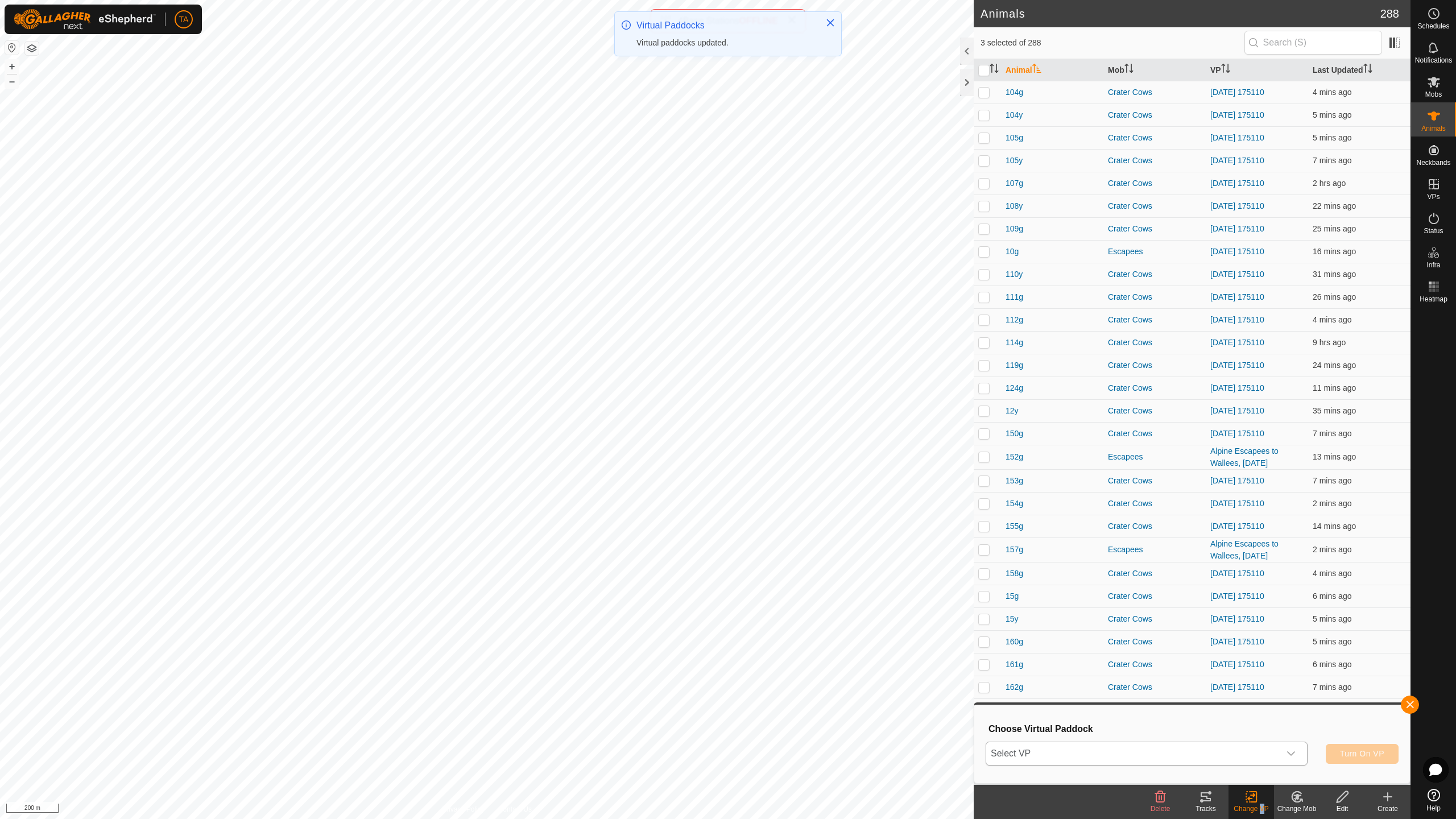
drag, startPoint x: 1224, startPoint y: 745, endPoint x: 1208, endPoint y: 744, distance: 16.0
click at [1223, 723] on span "Select VP" at bounding box center [1133, 753] width 294 height 23
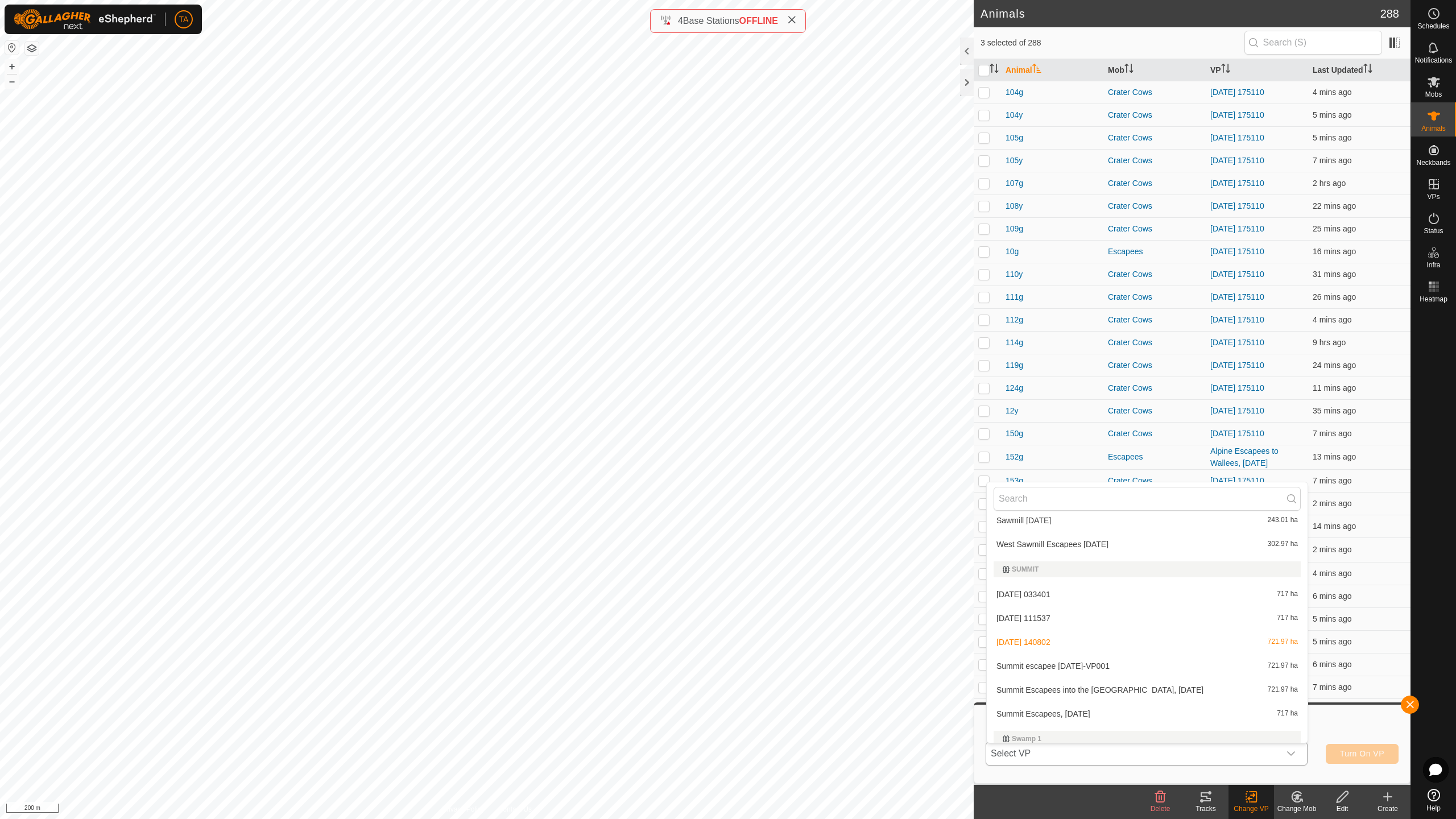
scroll to position [3142, 0]
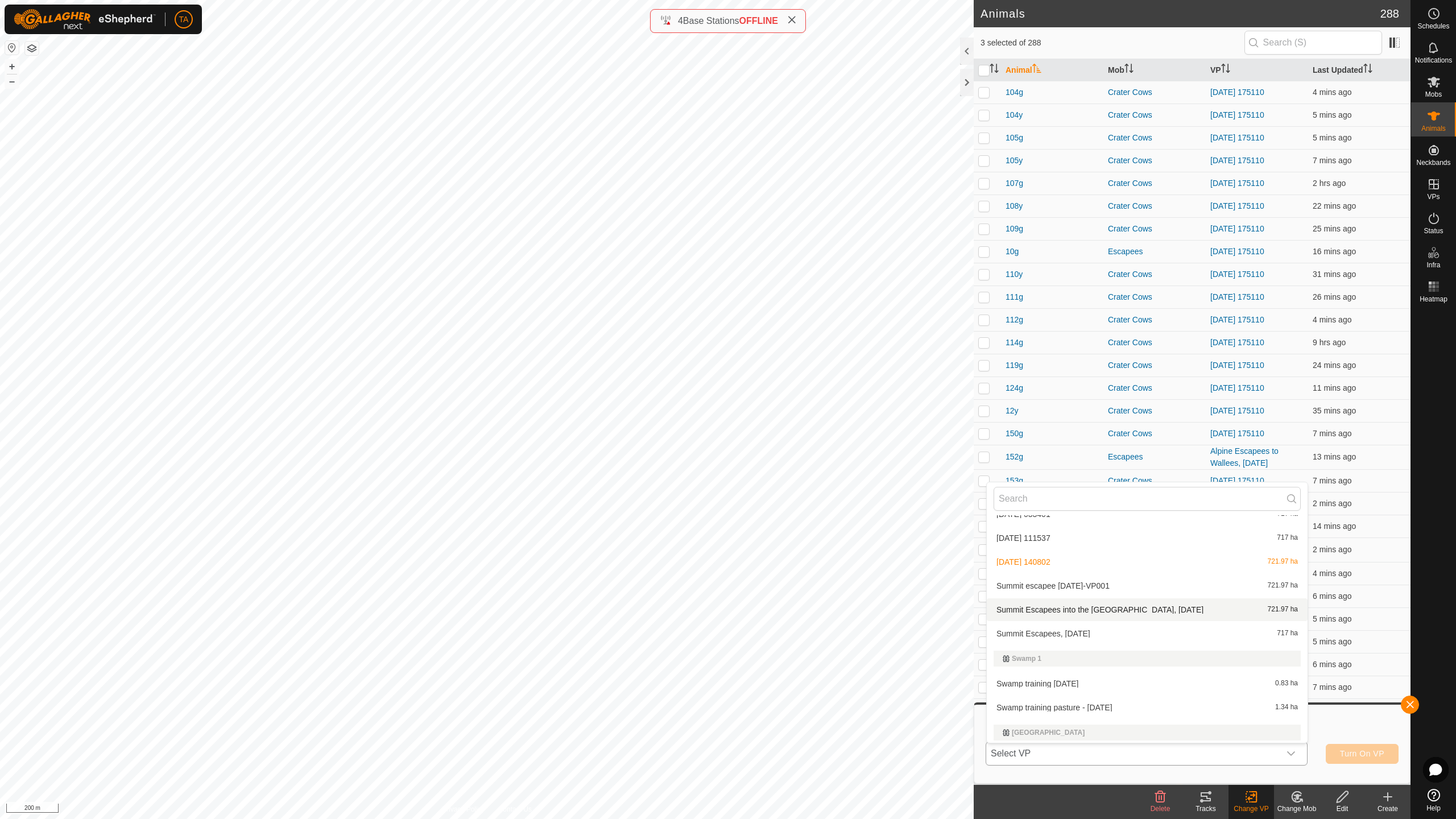
click at [1143, 611] on li "Summit Escapees into the [GEOGRAPHIC_DATA], [DATE] 721.97 ha" at bounding box center [1147, 609] width 321 height 23
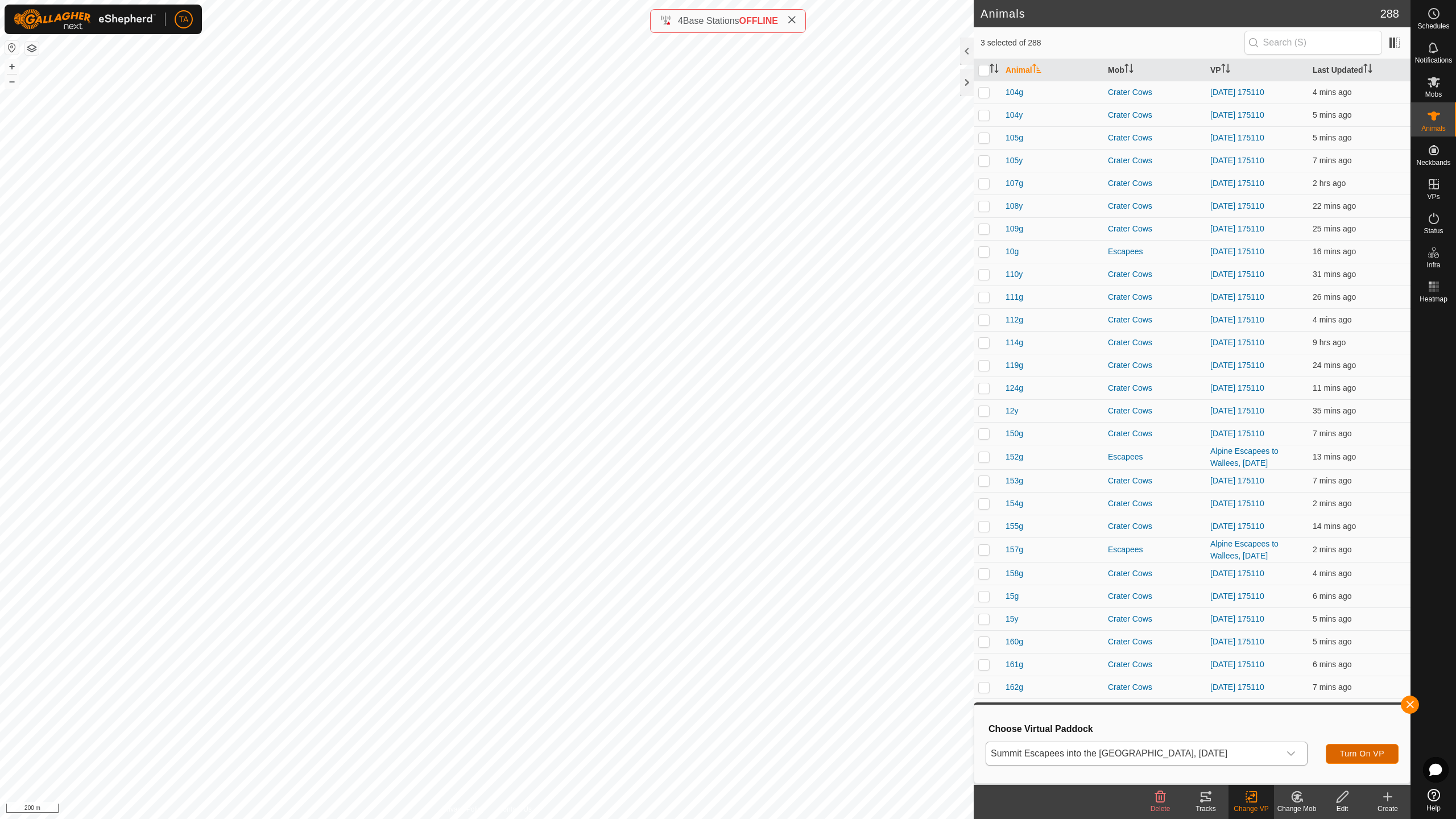
click at [1353, 723] on span "Turn On VP" at bounding box center [1361, 754] width 44 height 9
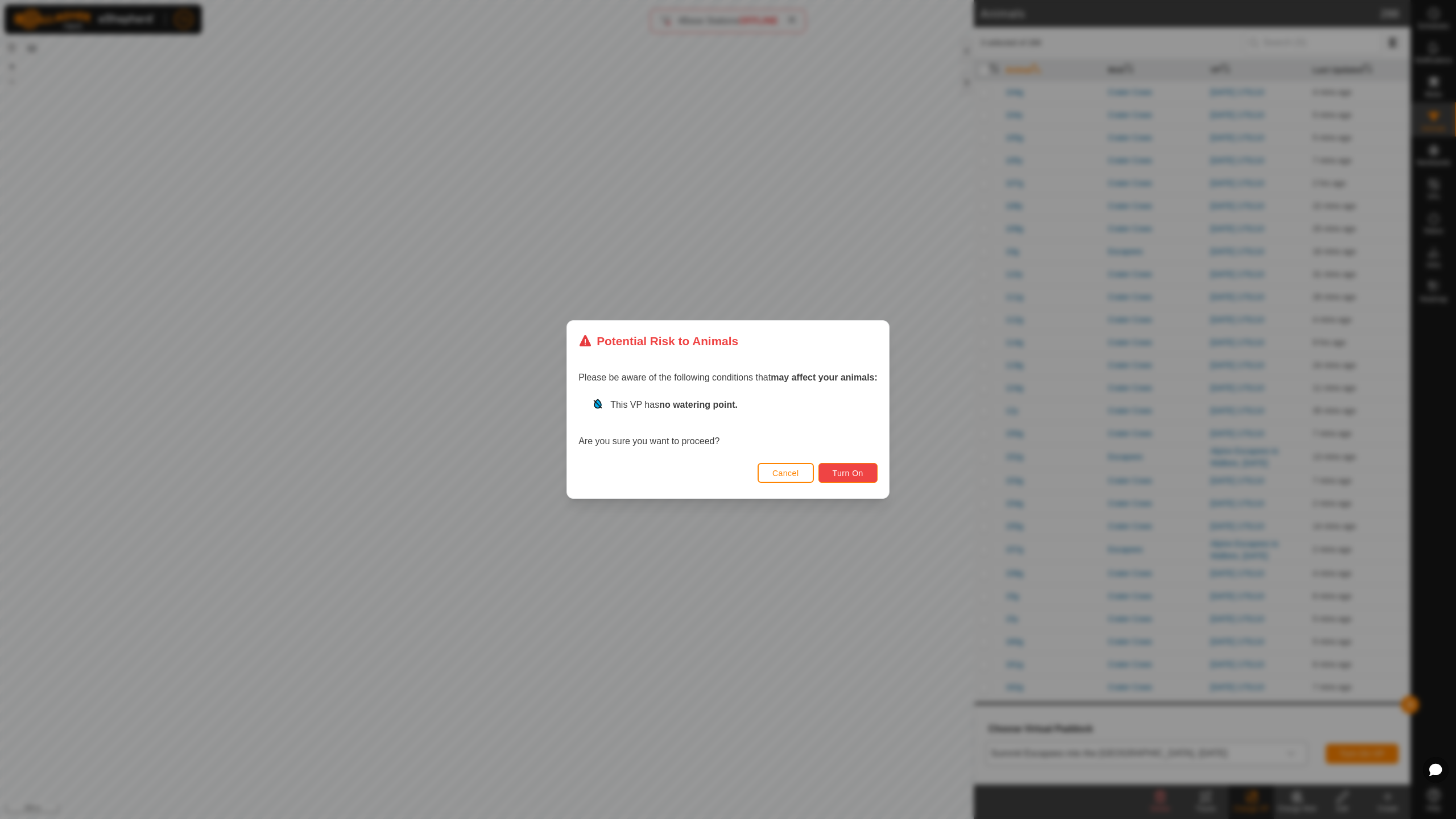
click at [843, 467] on button "Turn On" at bounding box center [848, 473] width 59 height 20
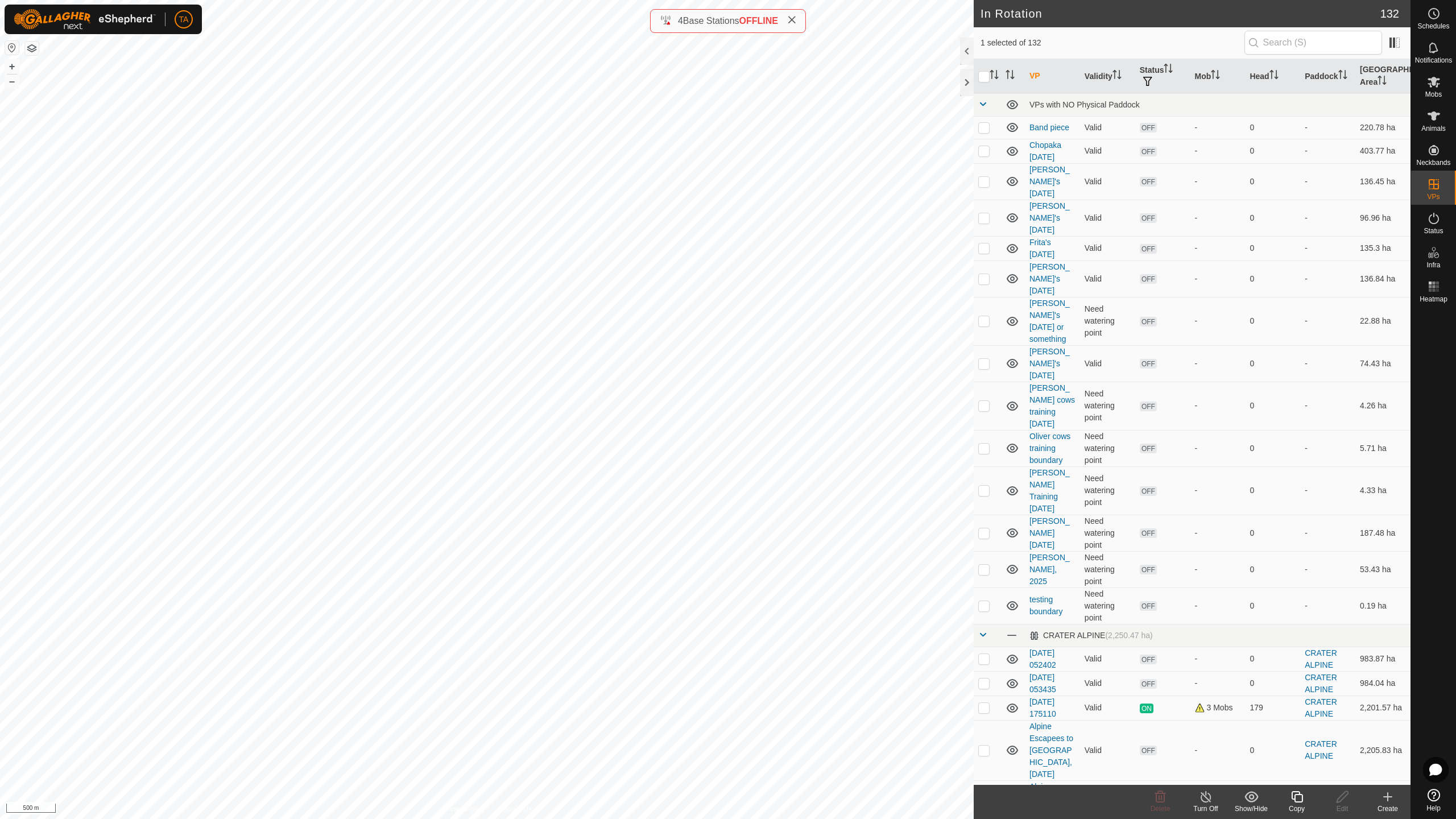
click at [1305, 723] on div "Copy" at bounding box center [1296, 809] width 45 height 10
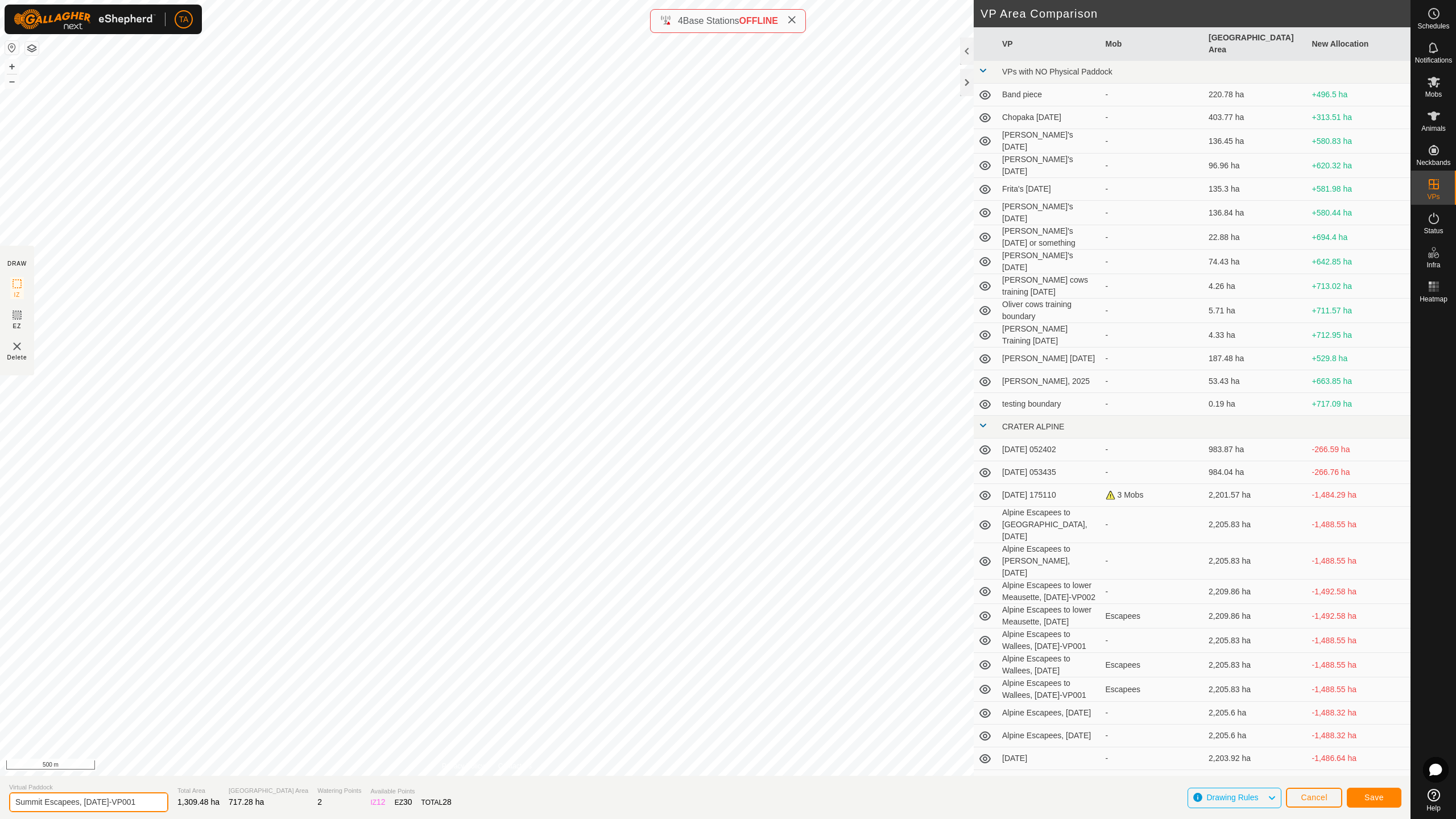
click at [153, 723] on input "Summit Escapees, [DATE]-VP001" at bounding box center [89, 803] width 160 height 20
click at [119, 723] on input "Summit Escapees, [DATE]-VP001" at bounding box center [89, 803] width 160 height 20
type input "Summit Escapees, [DATE]"
click at [1370, 723] on span "Save" at bounding box center [1374, 797] width 19 height 9
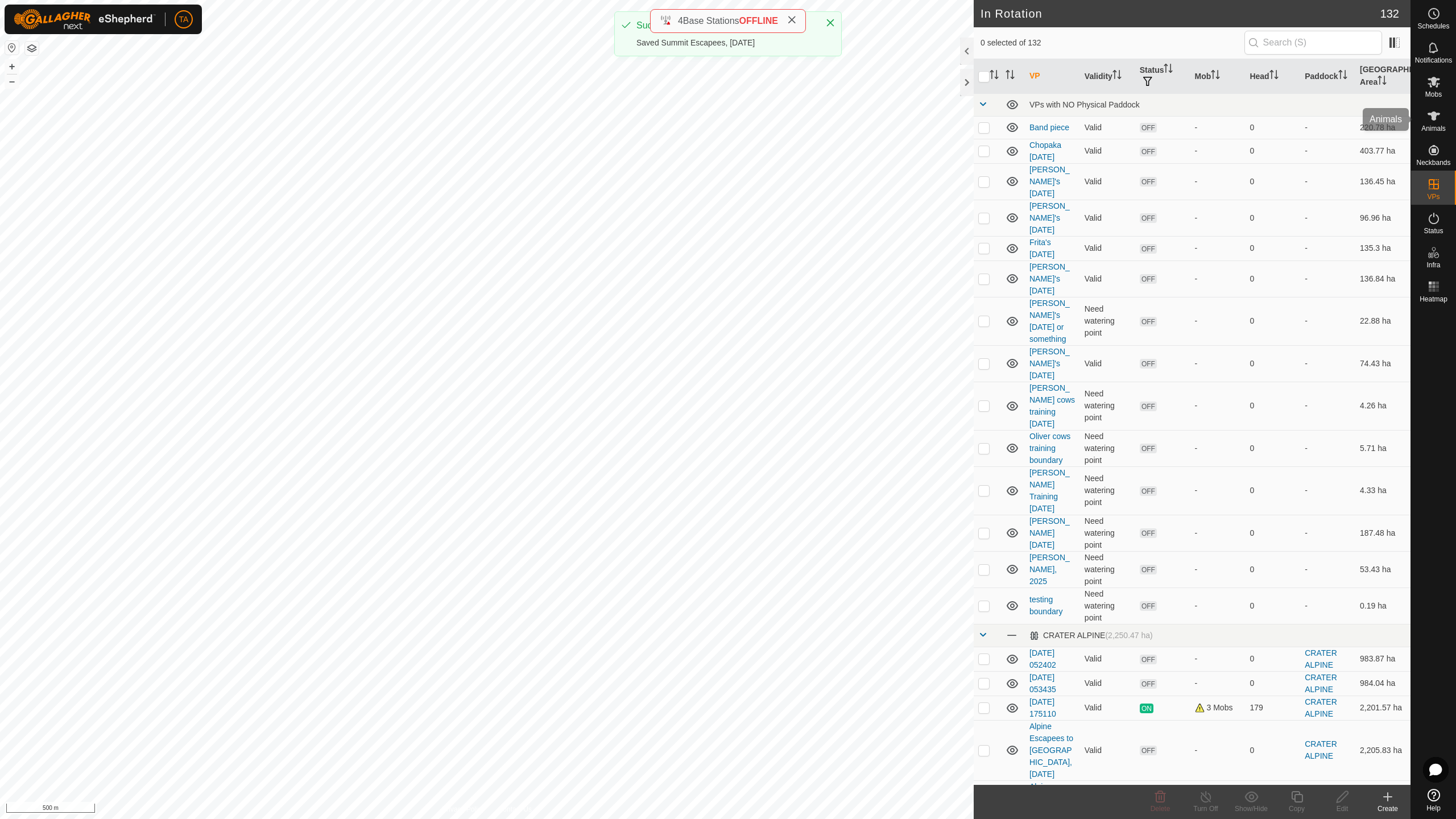
click at [1440, 119] on icon at bounding box center [1434, 116] width 13 height 13
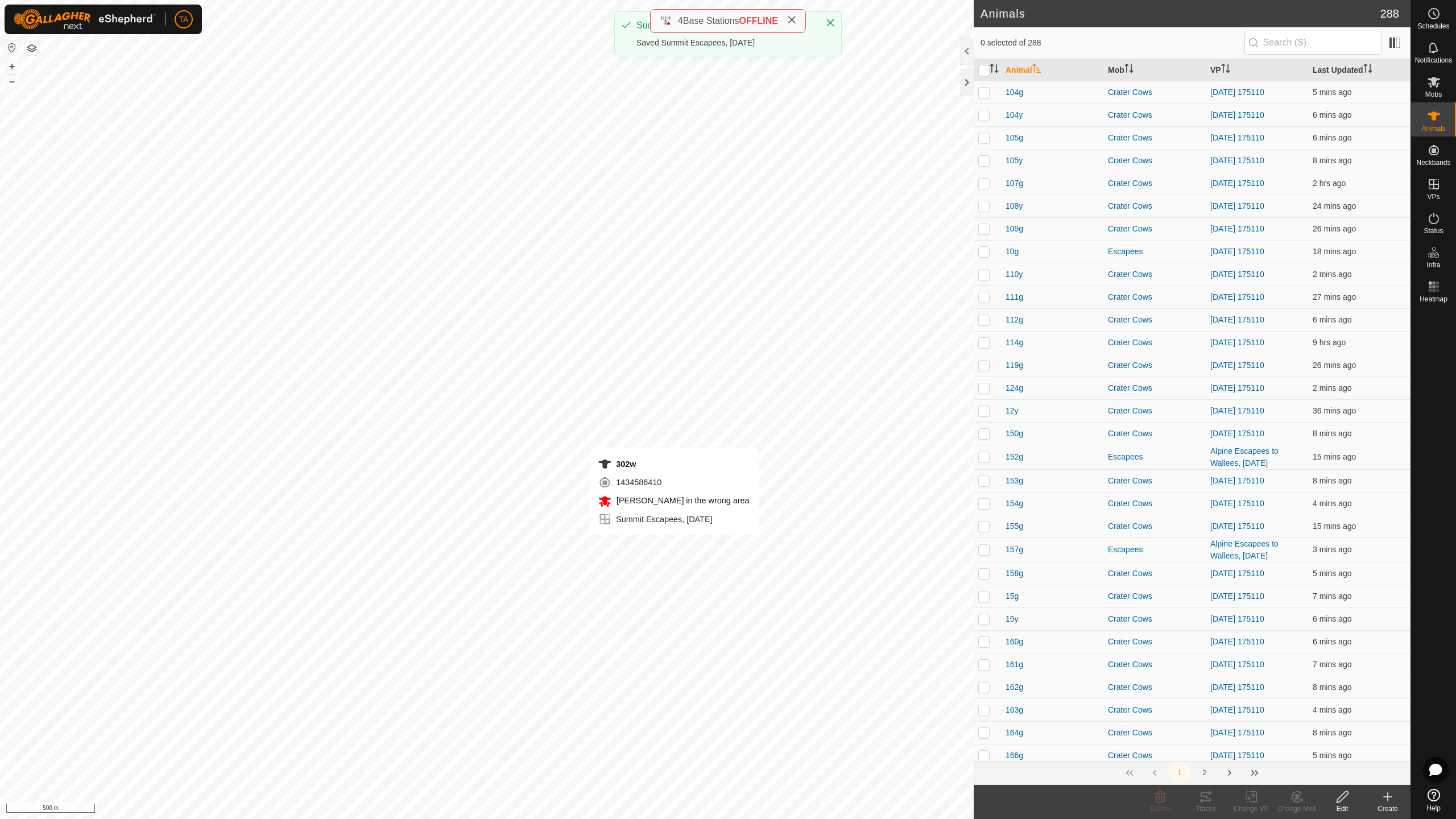
click at [675, 547] on div "302w 1434586410 [PERSON_NAME] in the wrong area Summit Escapees, [DATE] + – ⇧ i…" at bounding box center [487, 410] width 974 height 819
checkbox input "true"
click at [1251, 723] on div "Change VP" at bounding box center [1251, 809] width 45 height 10
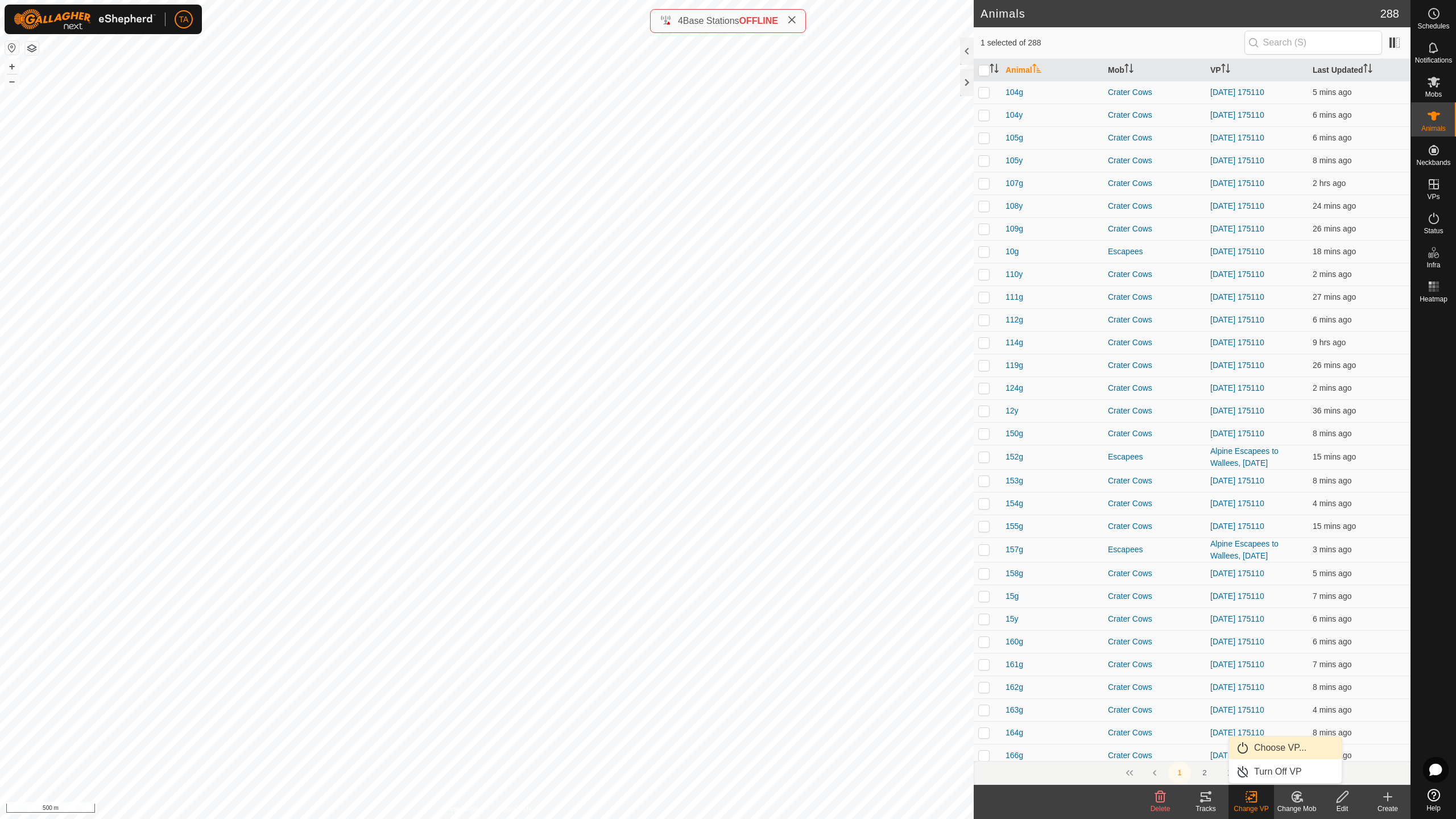
click at [1288, 723] on link "Choose VP..." at bounding box center [1285, 748] width 113 height 23
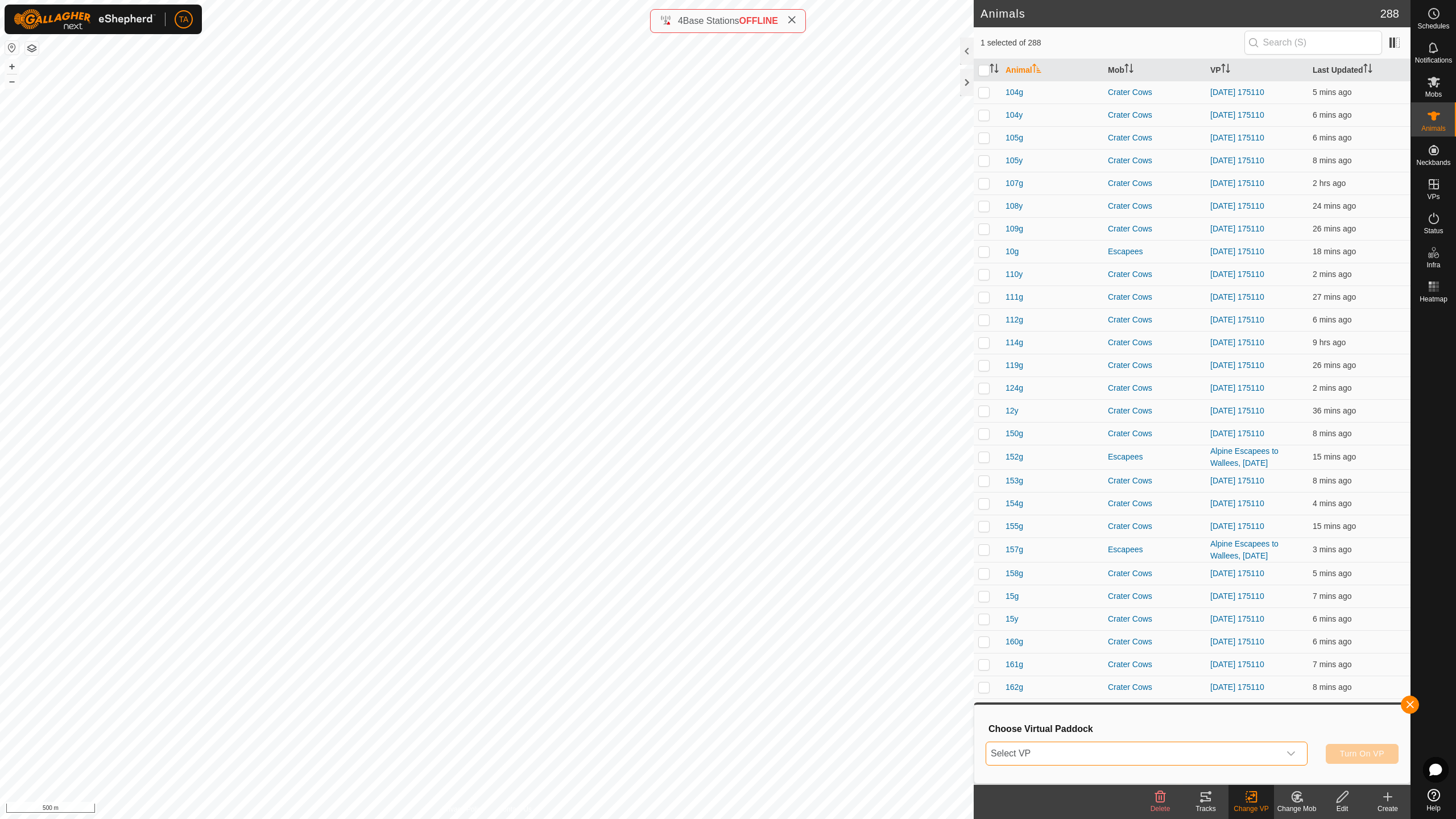
drag, startPoint x: 1250, startPoint y: 754, endPoint x: 1231, endPoint y: 750, distance: 19.4
click at [1249, 723] on span "Select VP" at bounding box center [1133, 753] width 294 height 23
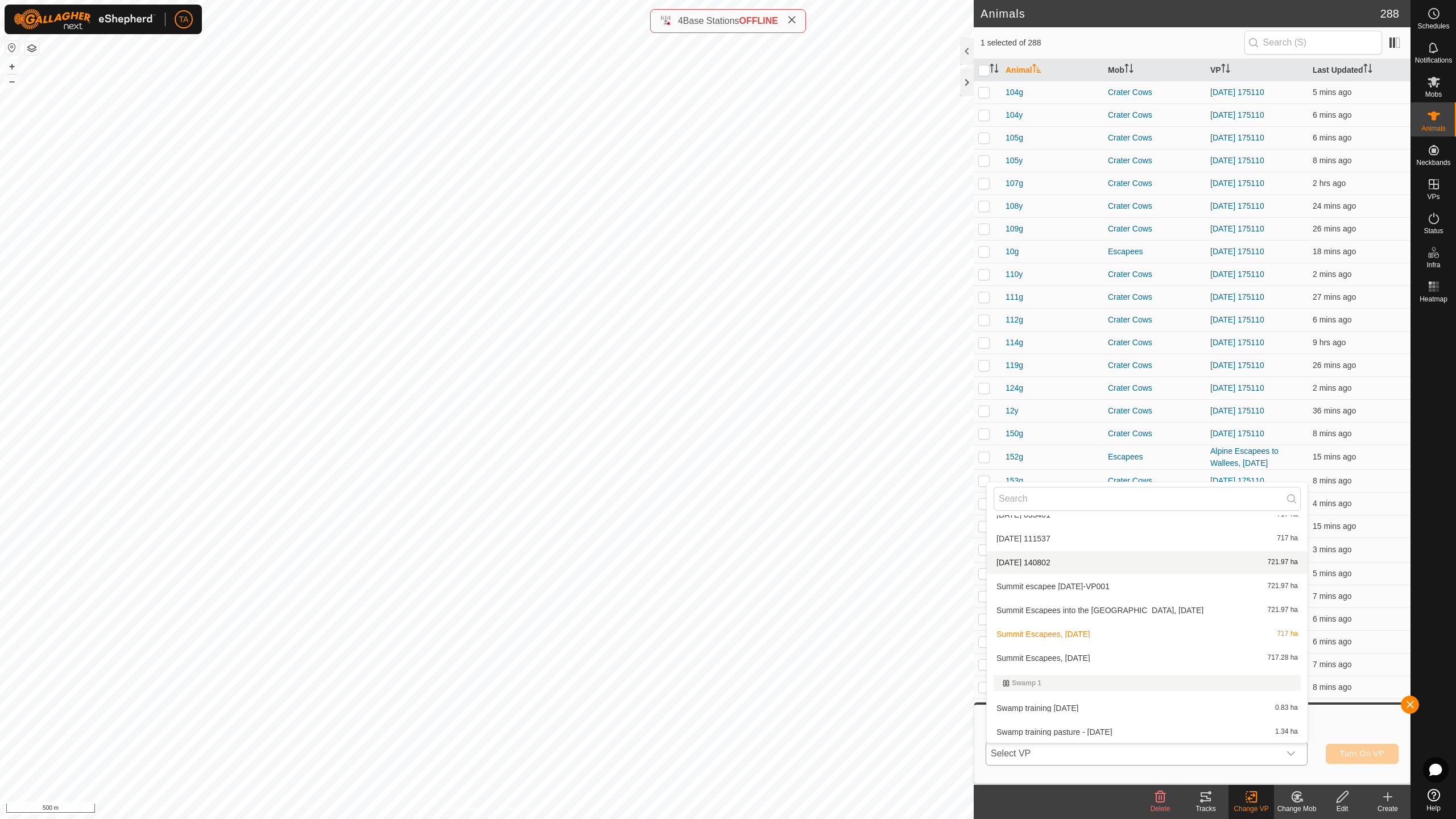
scroll to position [3142, 0]
click at [1174, 665] on li "Summit Escapees, [DATE] 717.28 ha" at bounding box center [1147, 658] width 321 height 23
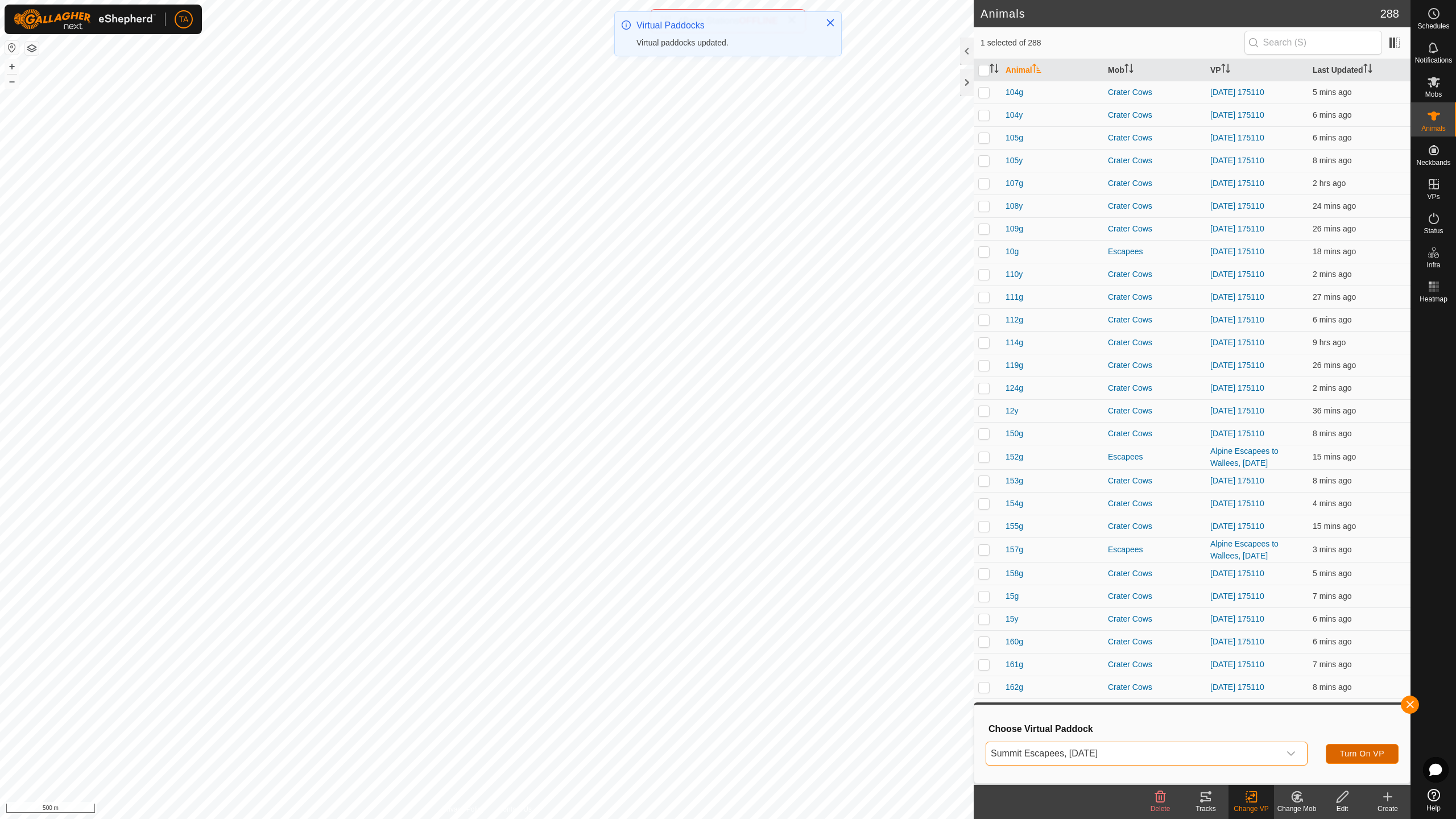
click at [1355, 723] on button "Turn On VP" at bounding box center [1362, 754] width 73 height 20
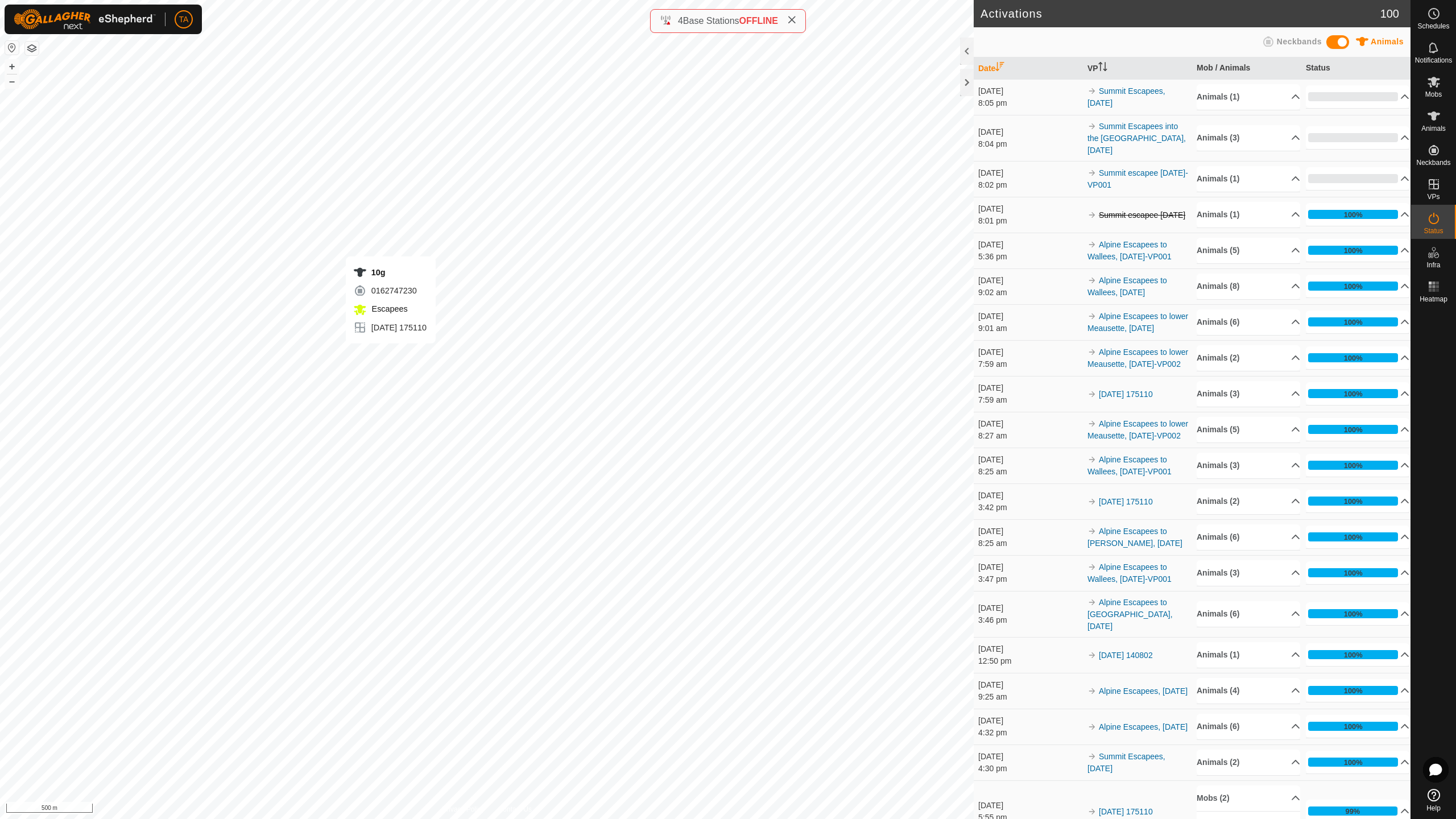
click at [391, 355] on div "10g 0162747230 Escapees [DATE] 175110 + – ⇧ i 500 m" at bounding box center [487, 410] width 974 height 819
click at [397, 374] on div "4y 3145496022 Escapees [DATE] 175110 + – ⇧ i 500 m" at bounding box center [487, 410] width 974 height 819
drag, startPoint x: 1441, startPoint y: 104, endPoint x: 1434, endPoint y: 119, distance: 16.6
click at [1441, 104] on div "Animals" at bounding box center [1433, 119] width 45 height 34
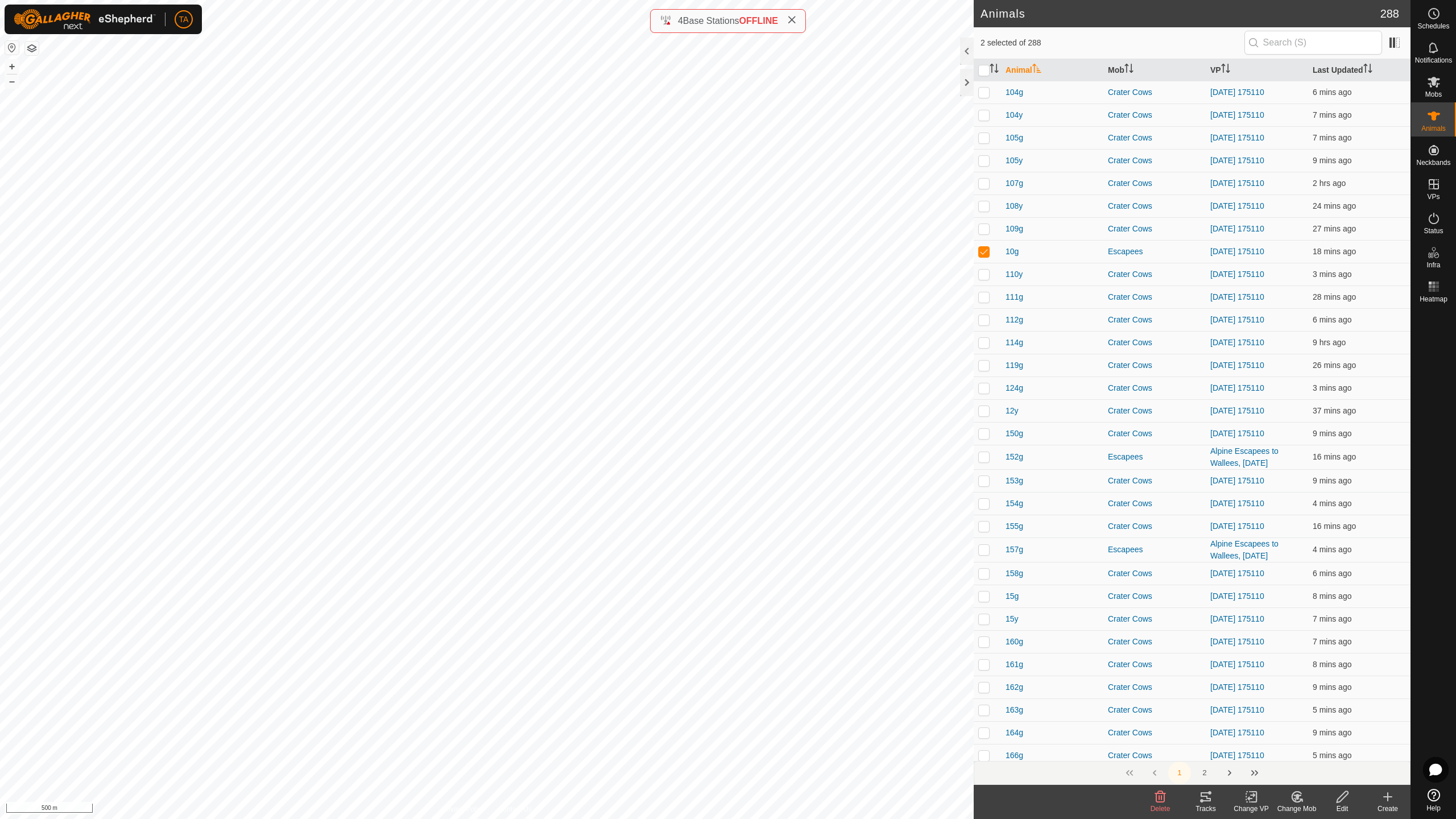
click at [1291, 723] on div "Change Mob" at bounding box center [1296, 809] width 45 height 10
click at [1311, 723] on link "Choose Mob..." at bounding box center [1330, 748] width 113 height 23
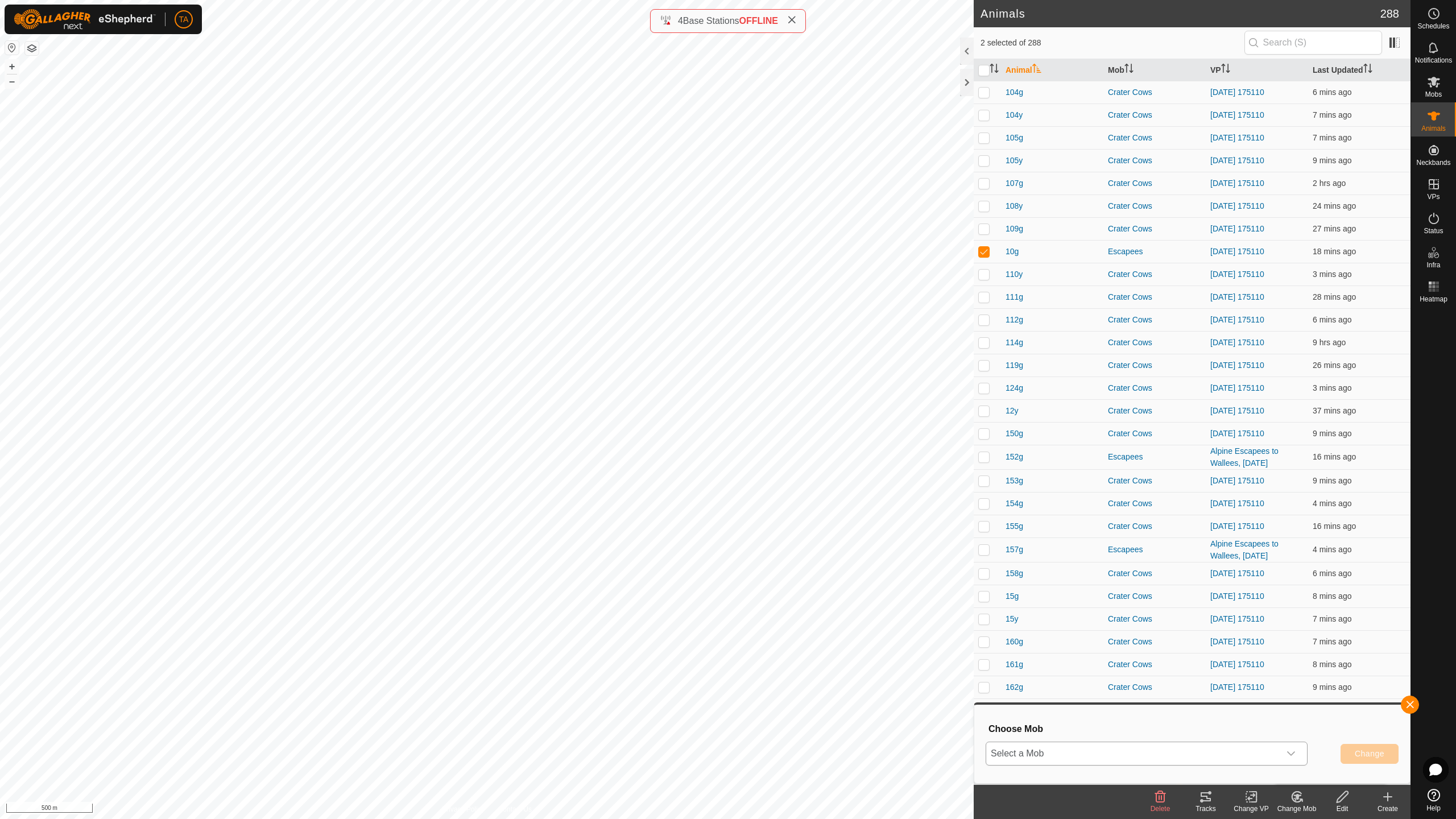
click at [1288, 723] on div "dropdown trigger" at bounding box center [1290, 753] width 23 height 23
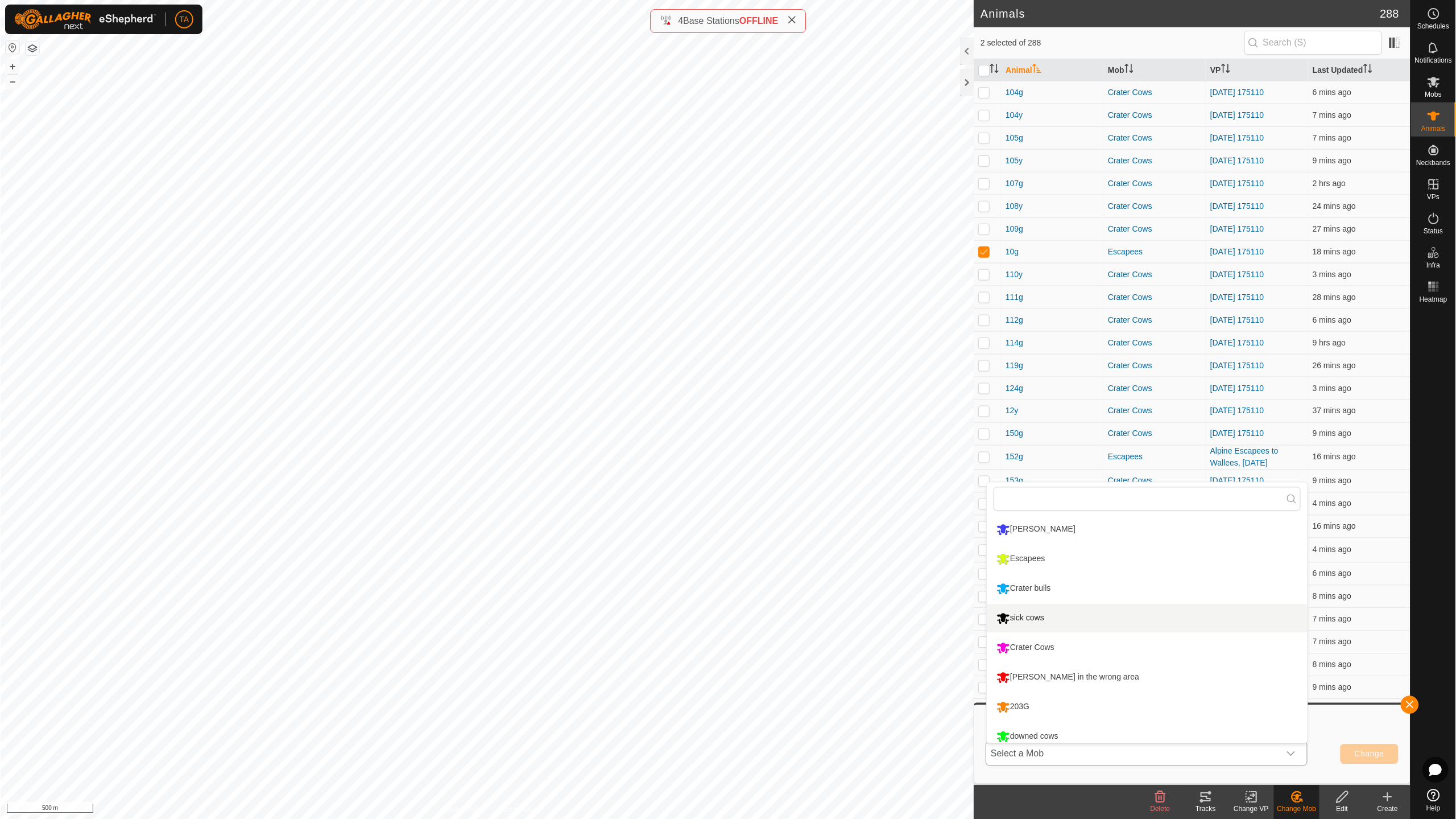
scroll to position [8, 0]
click at [1071, 647] on li "Crater Cows" at bounding box center [1147, 640] width 321 height 28
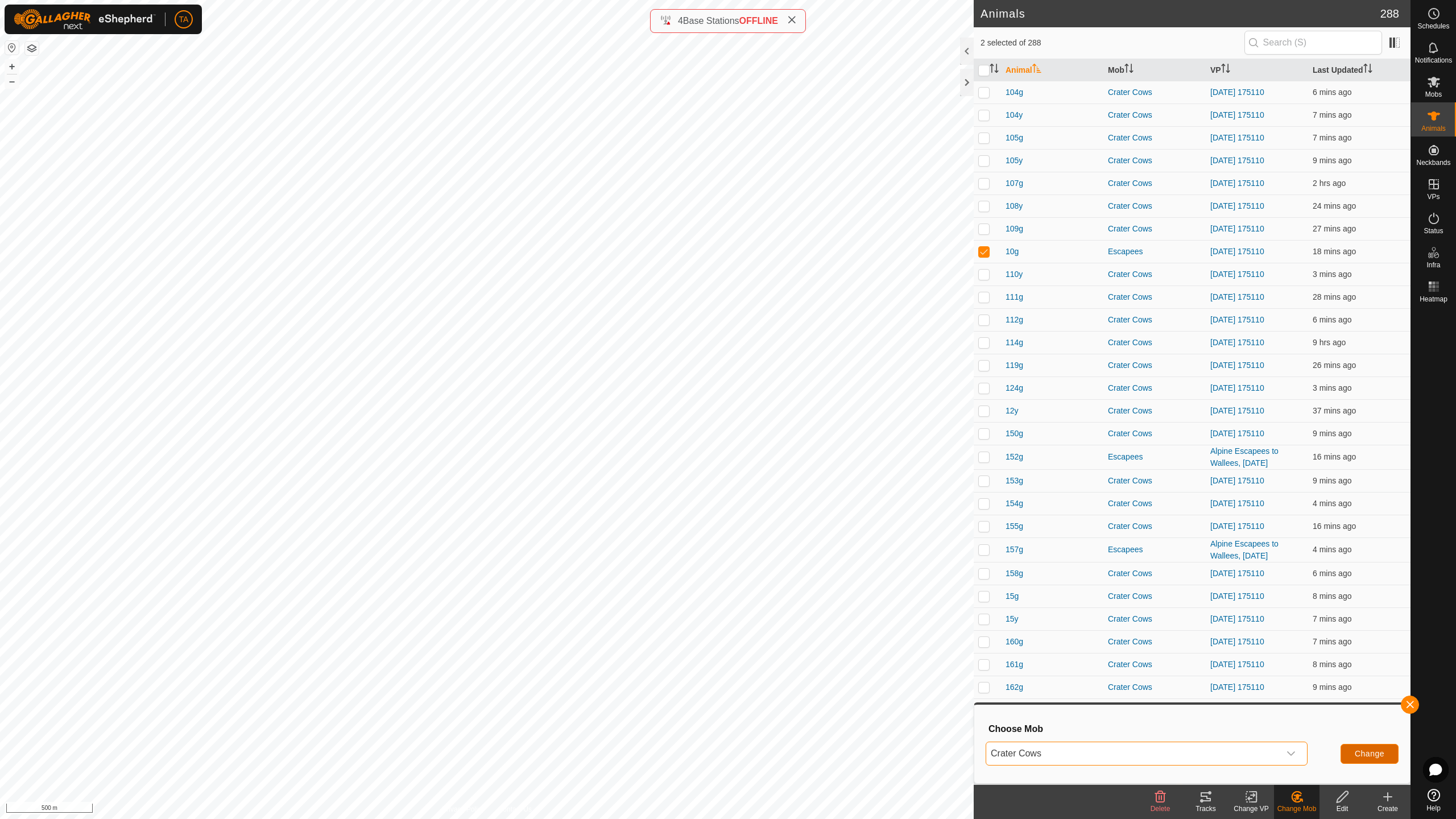
click at [1367, 723] on span "Change" at bounding box center [1370, 754] width 30 height 9
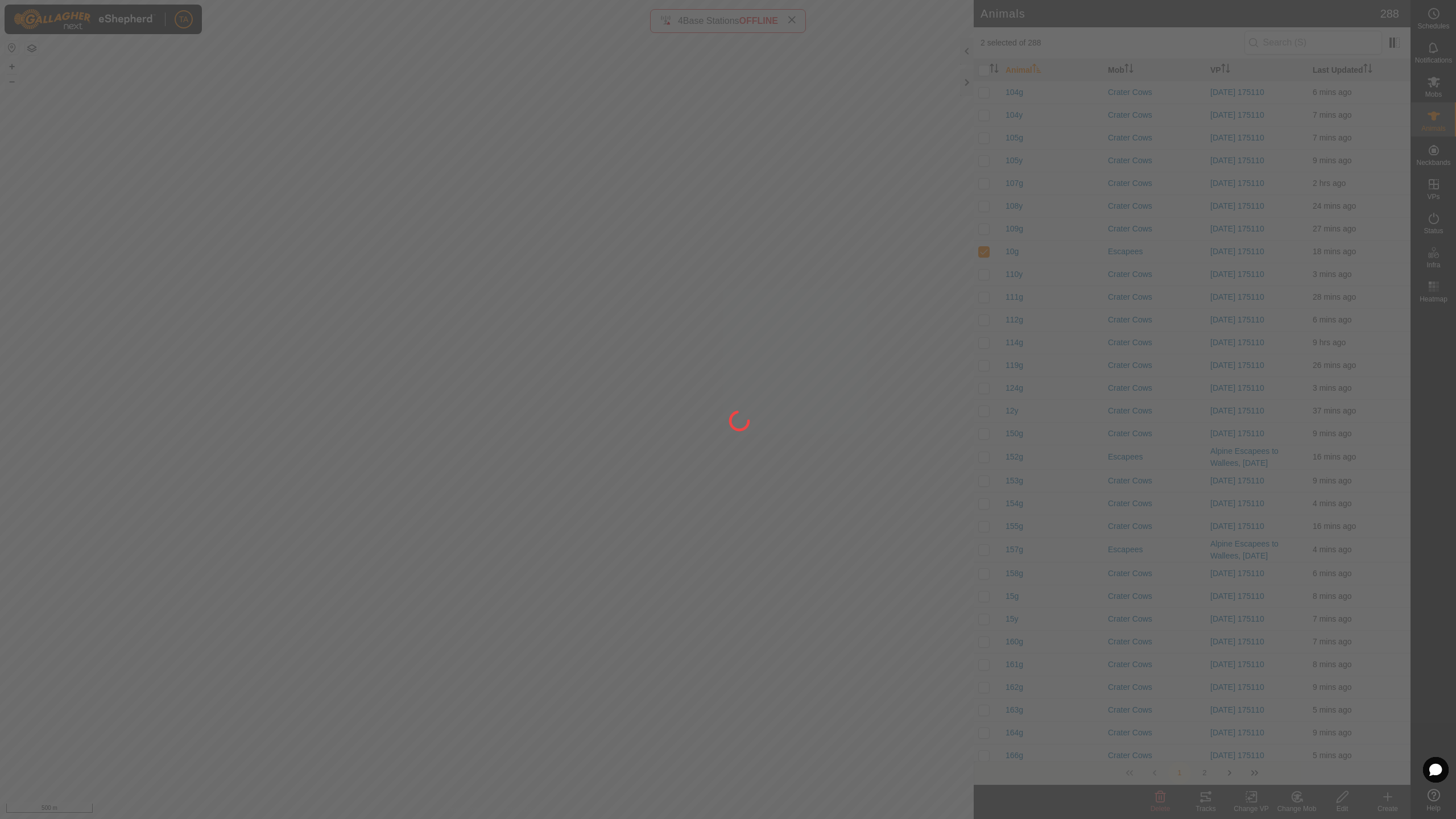
checkbox input "false"
